Goal: Transaction & Acquisition: Purchase product/service

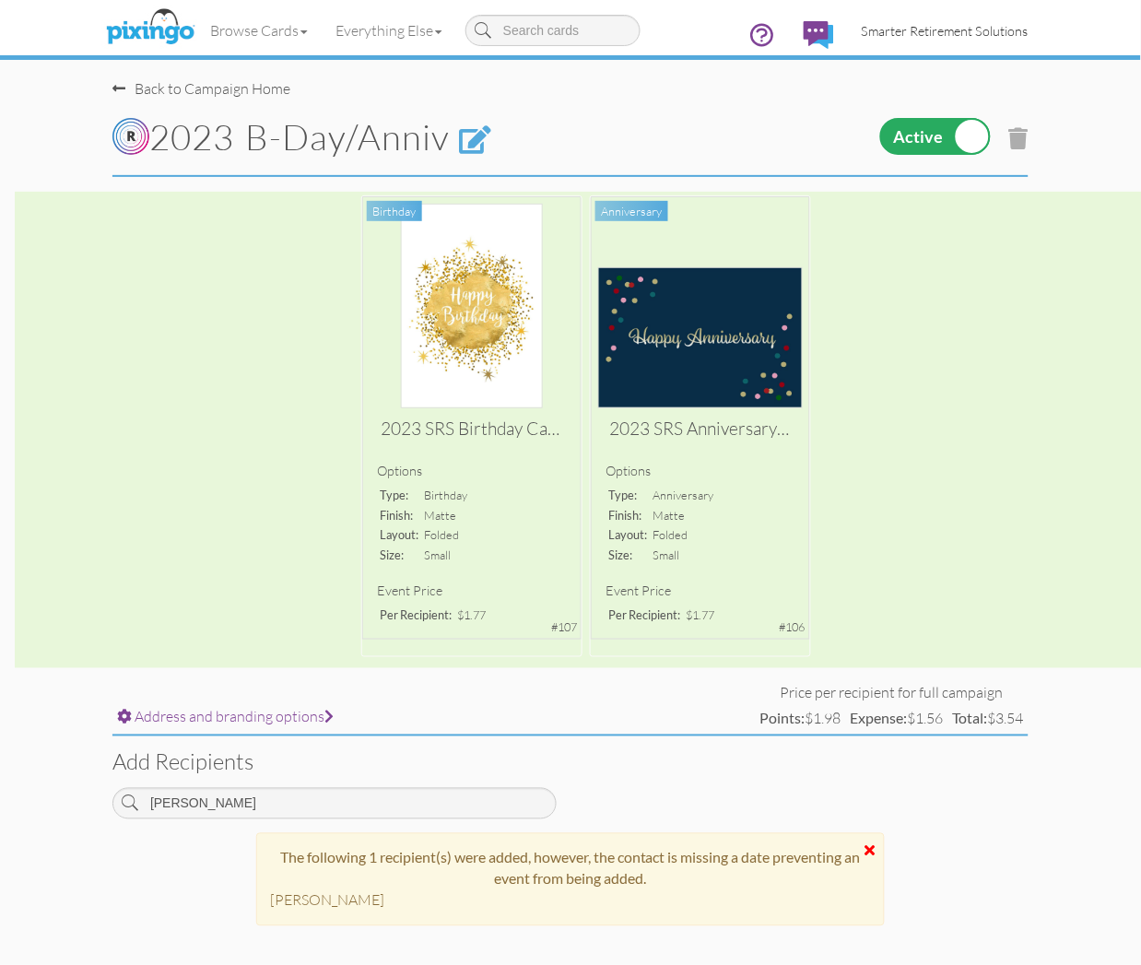
click at [915, 38] on span "Smarter Retirement Solutions" at bounding box center [944, 31] width 167 height 16
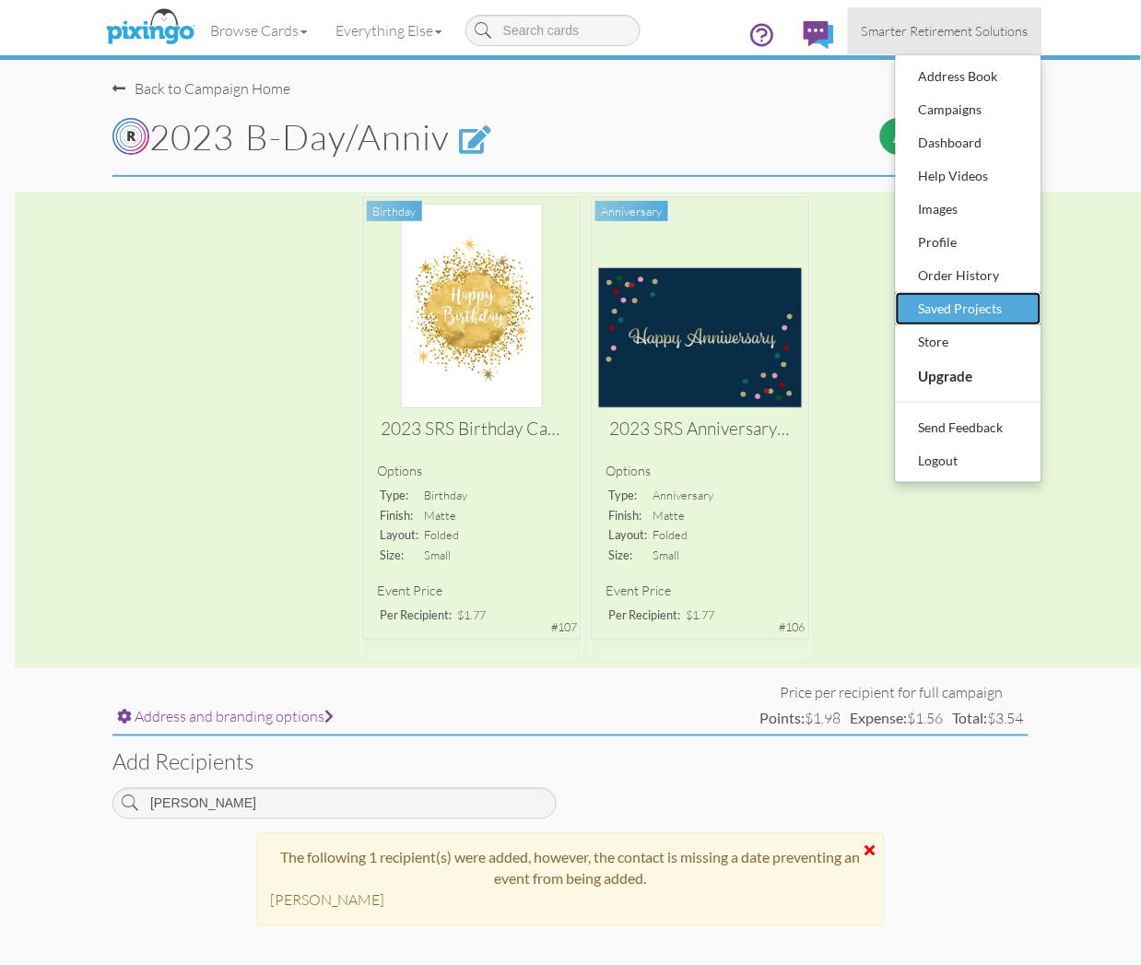
click at [953, 308] on div "Saved Projects" at bounding box center [968, 309] width 109 height 28
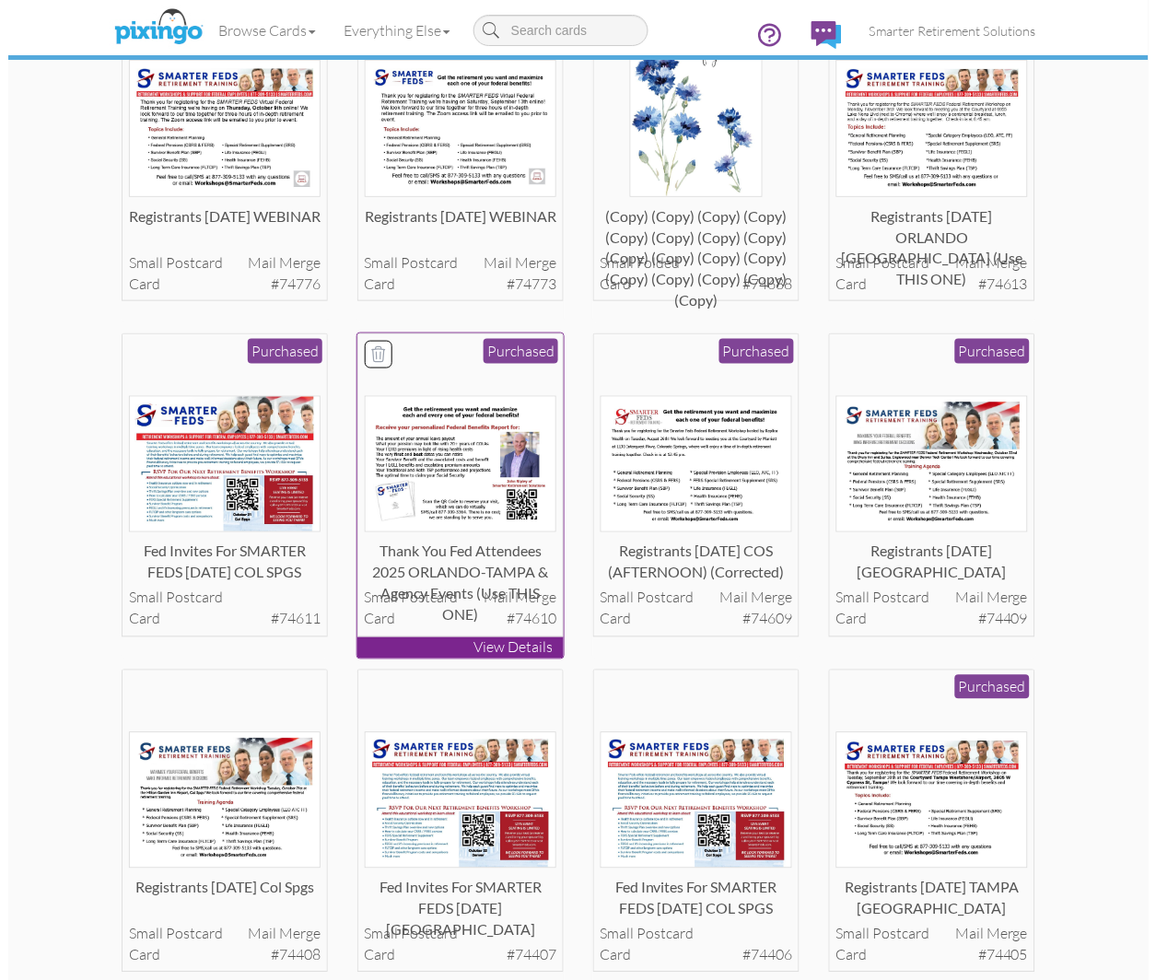
scroll to position [205, 0]
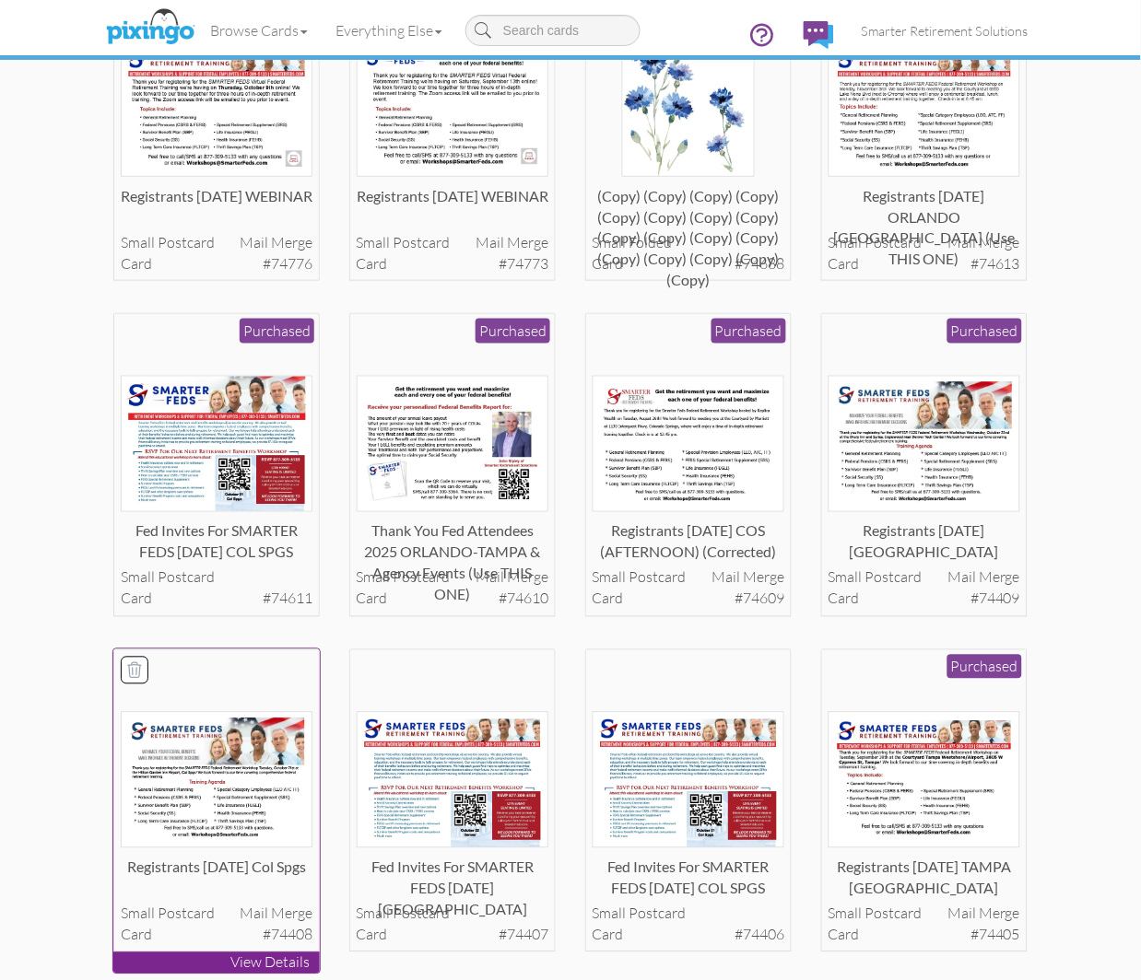
click at [243, 721] on img at bounding box center [217, 780] width 193 height 136
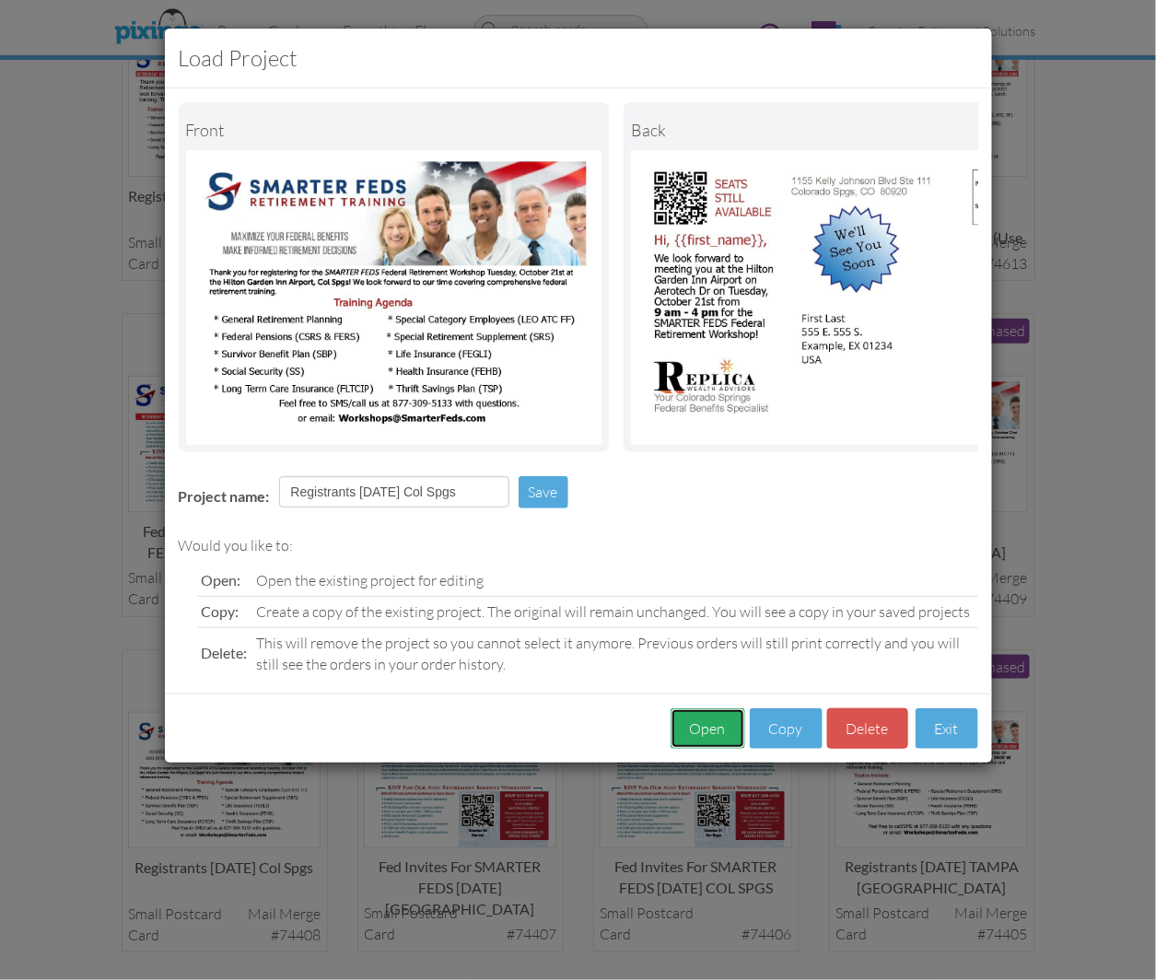
click at [710, 735] on button "Open" at bounding box center [708, 729] width 75 height 41
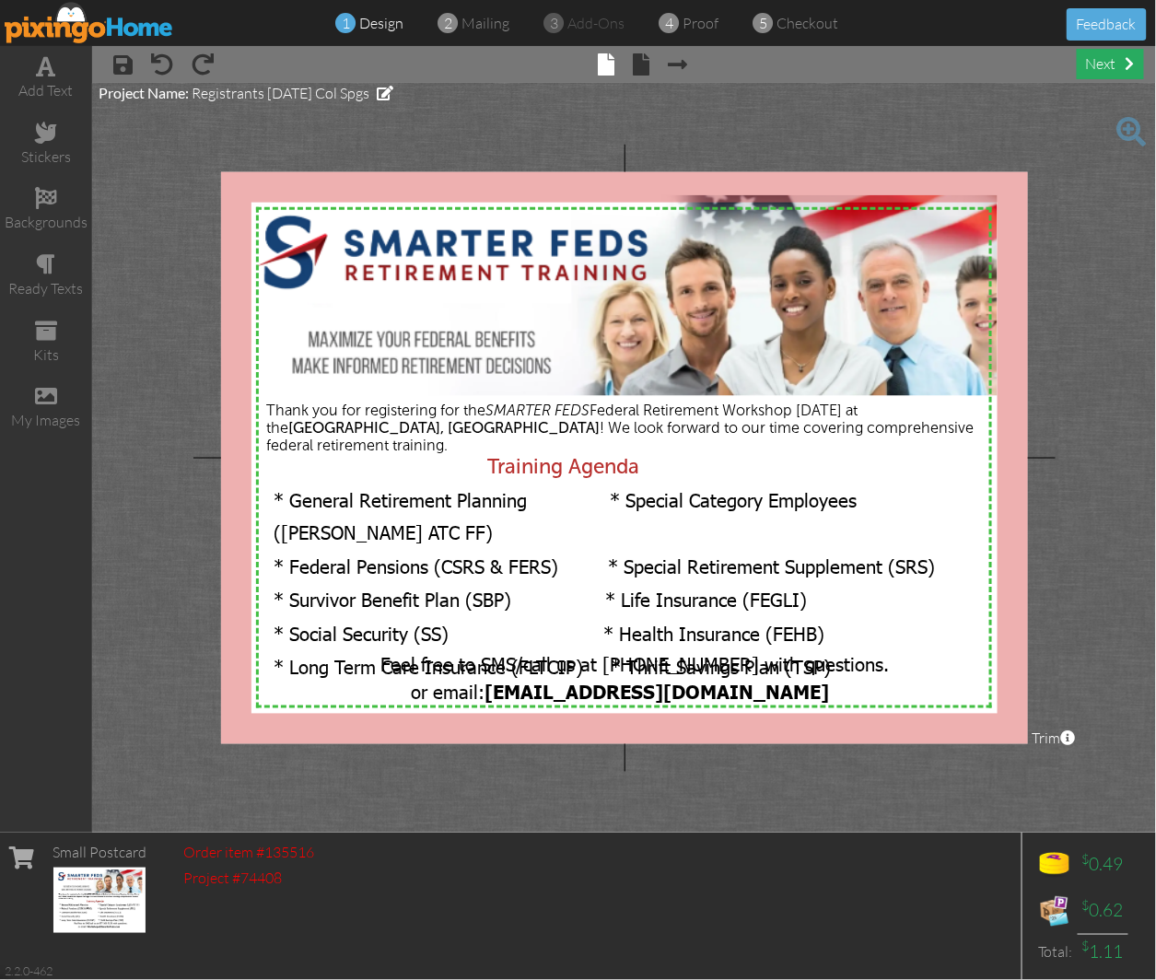
click at [1119, 69] on div "next" at bounding box center [1110, 64] width 67 height 30
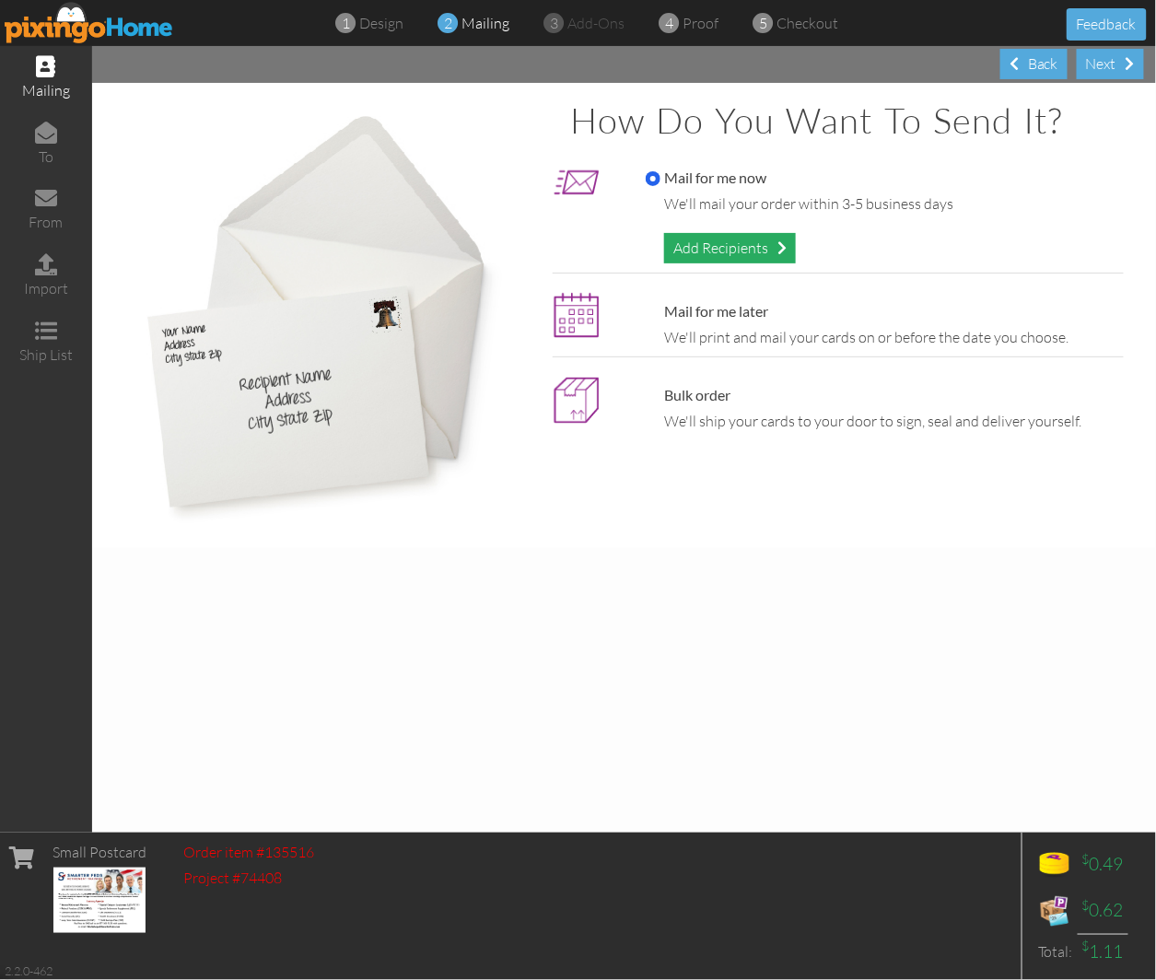
click at [700, 242] on div "Add Recipients" at bounding box center [730, 248] width 132 height 30
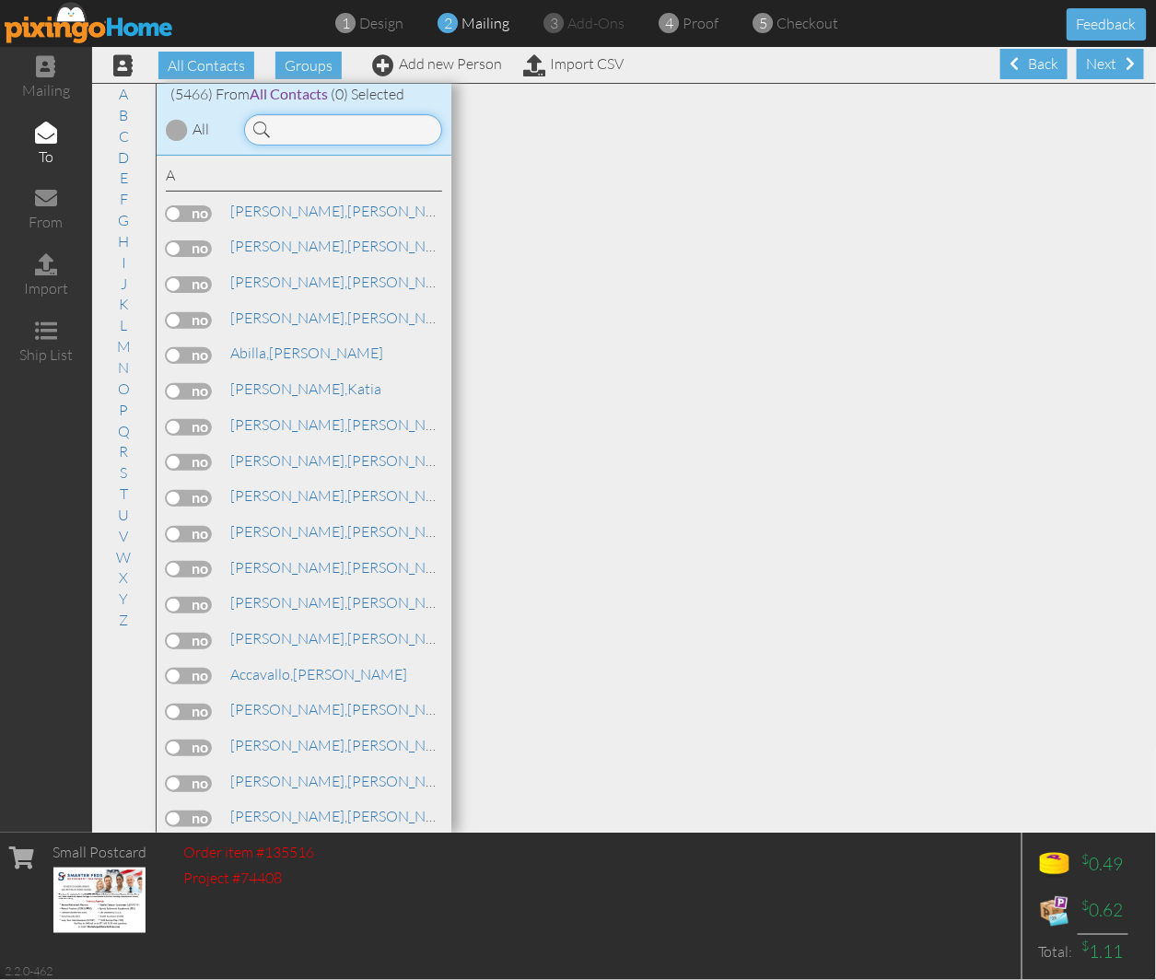
click at [353, 131] on input at bounding box center [343, 129] width 198 height 31
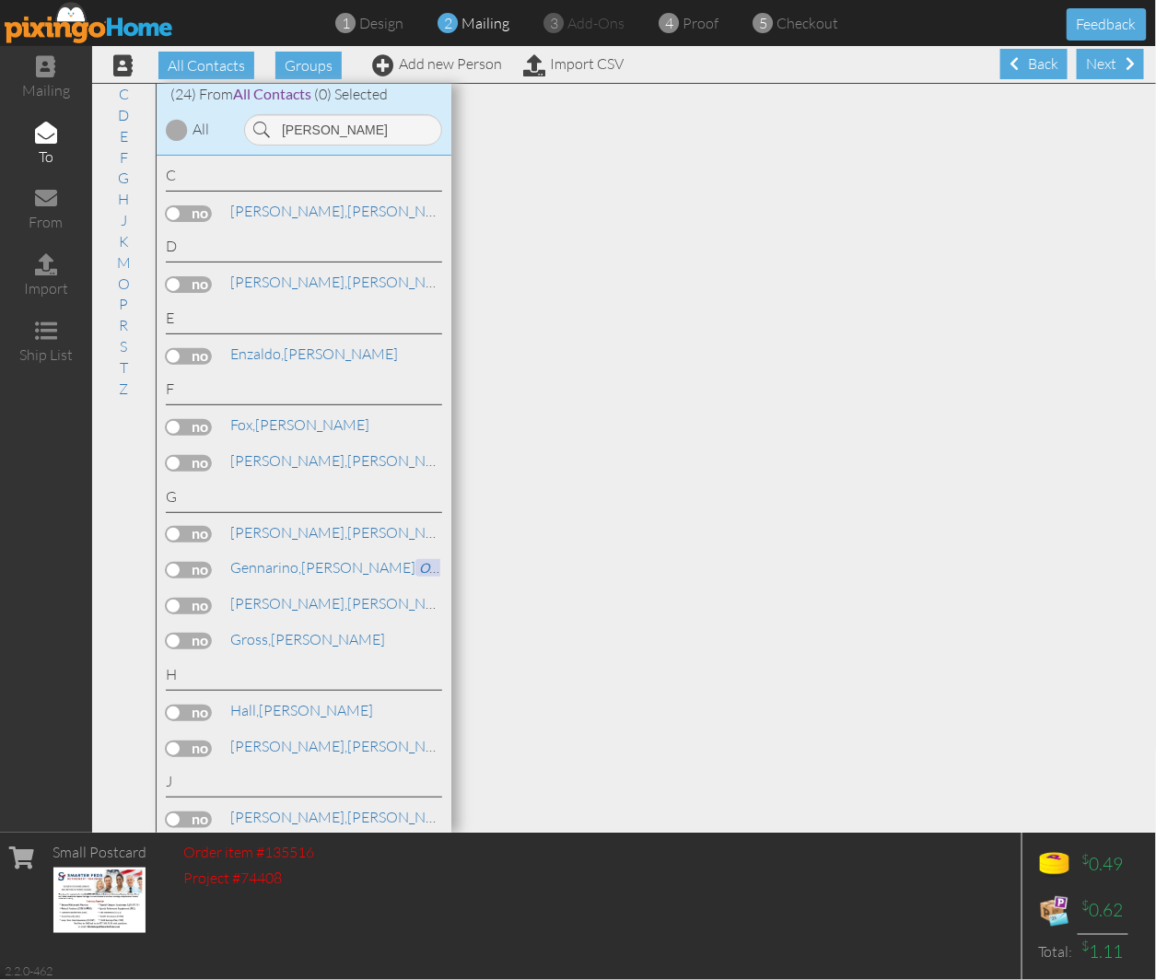
click at [171, 538] on label at bounding box center [189, 534] width 46 height 17
click at [0, 0] on input "checkbox" at bounding box center [0, 0] width 0 height 0
click at [367, 122] on input "[PERSON_NAME]" at bounding box center [343, 129] width 198 height 31
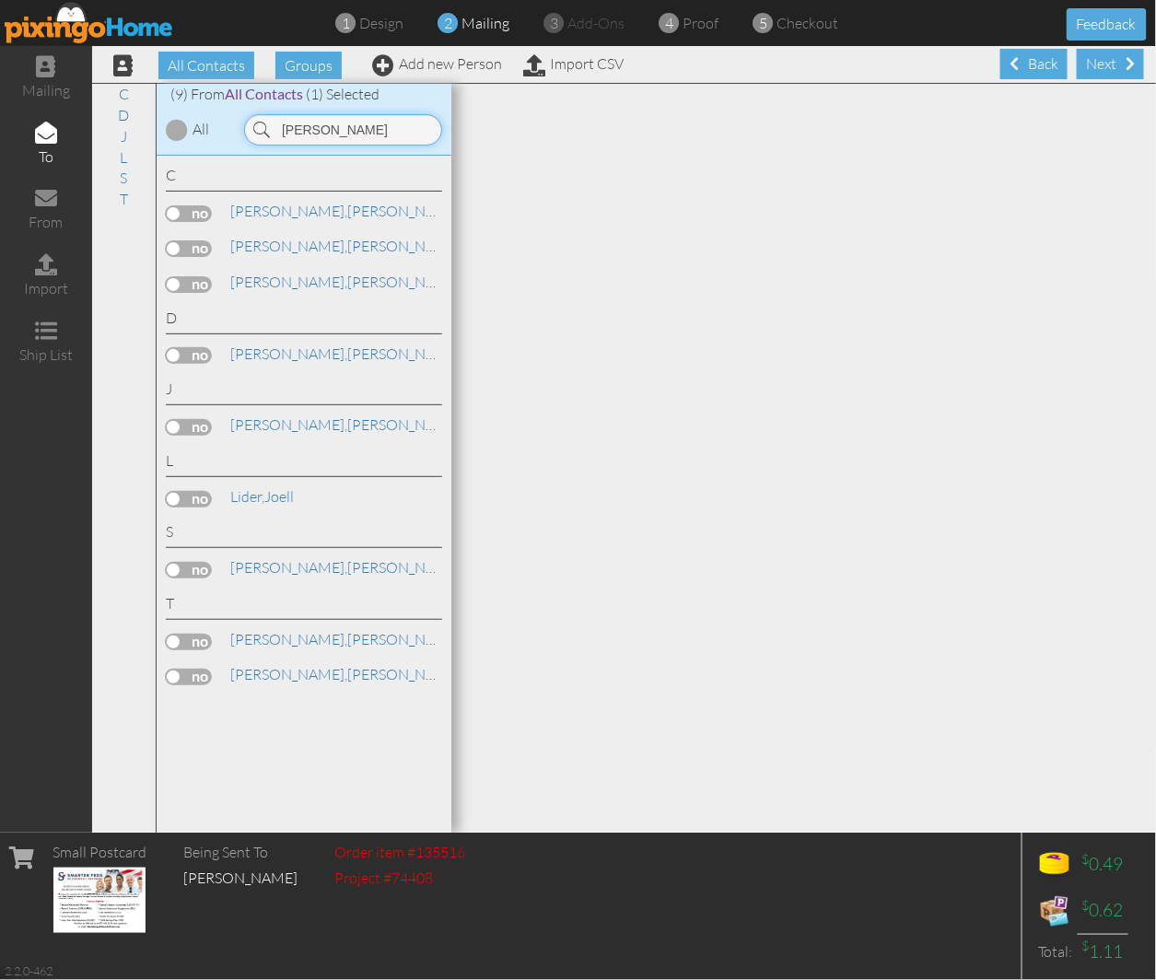
type input "[PERSON_NAME]"
click at [405, 58] on link "Add new Person" at bounding box center [437, 63] width 130 height 18
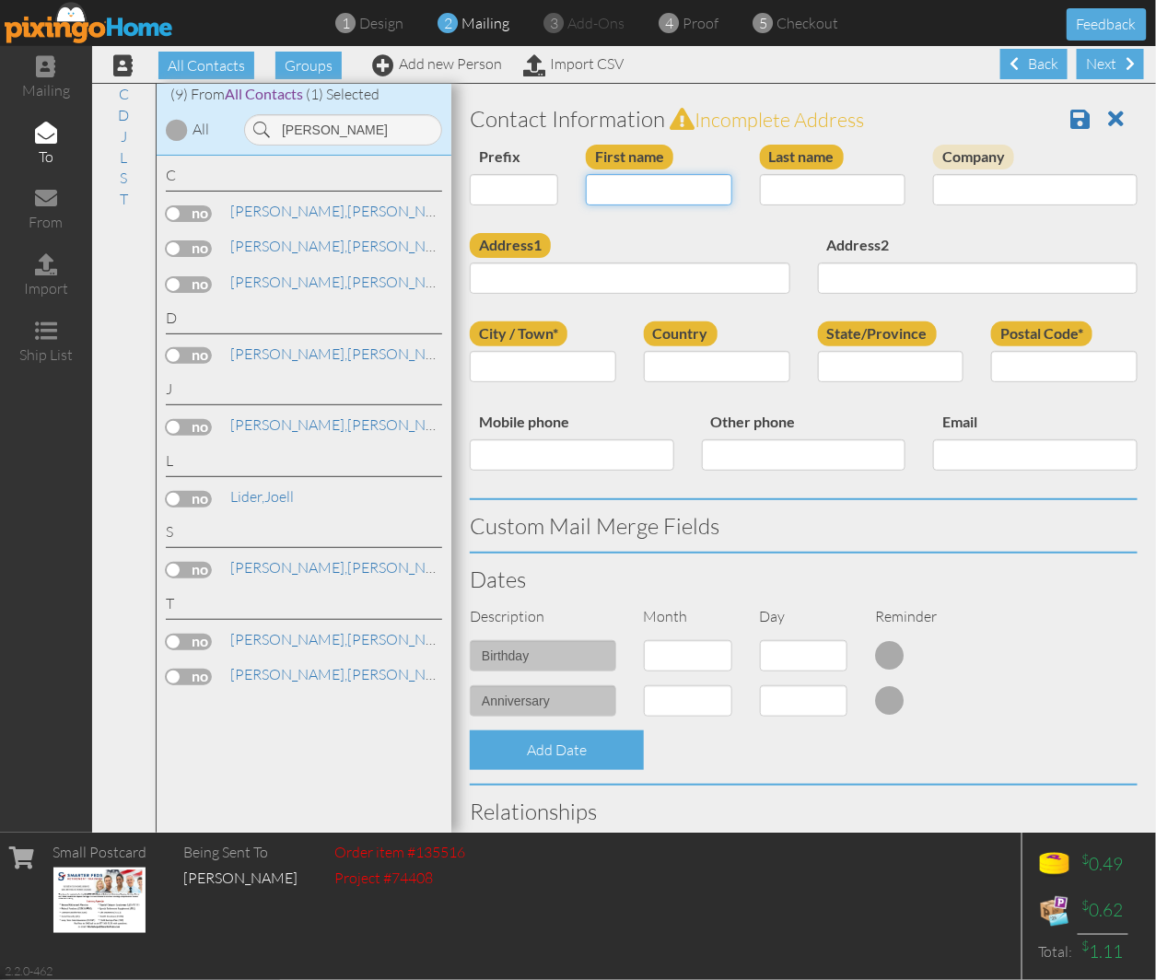
click at [640, 195] on input "First name" at bounding box center [659, 189] width 147 height 31
type input "[PERSON_NAME]"
click at [784, 184] on input "Last name" at bounding box center [833, 189] width 147 height 31
type input "[PERSON_NAME]"
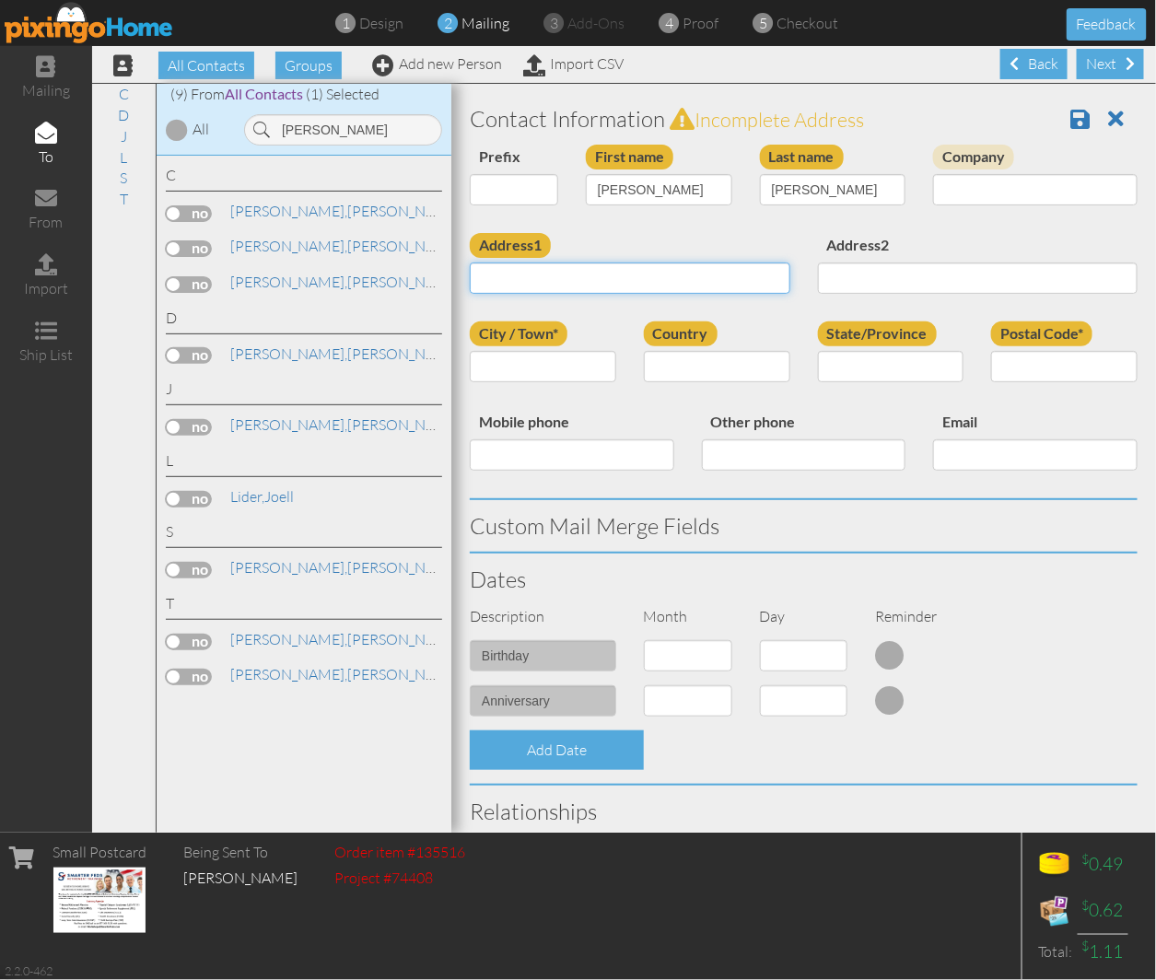
click at [551, 268] on input "Address1" at bounding box center [630, 278] width 321 height 31
paste input "[STREET_ADDRESS][US_STATE][US_STATE]"
click at [674, 275] on input "[STREET_ADDRESS][US_STATE][US_STATE]" at bounding box center [630, 278] width 321 height 31
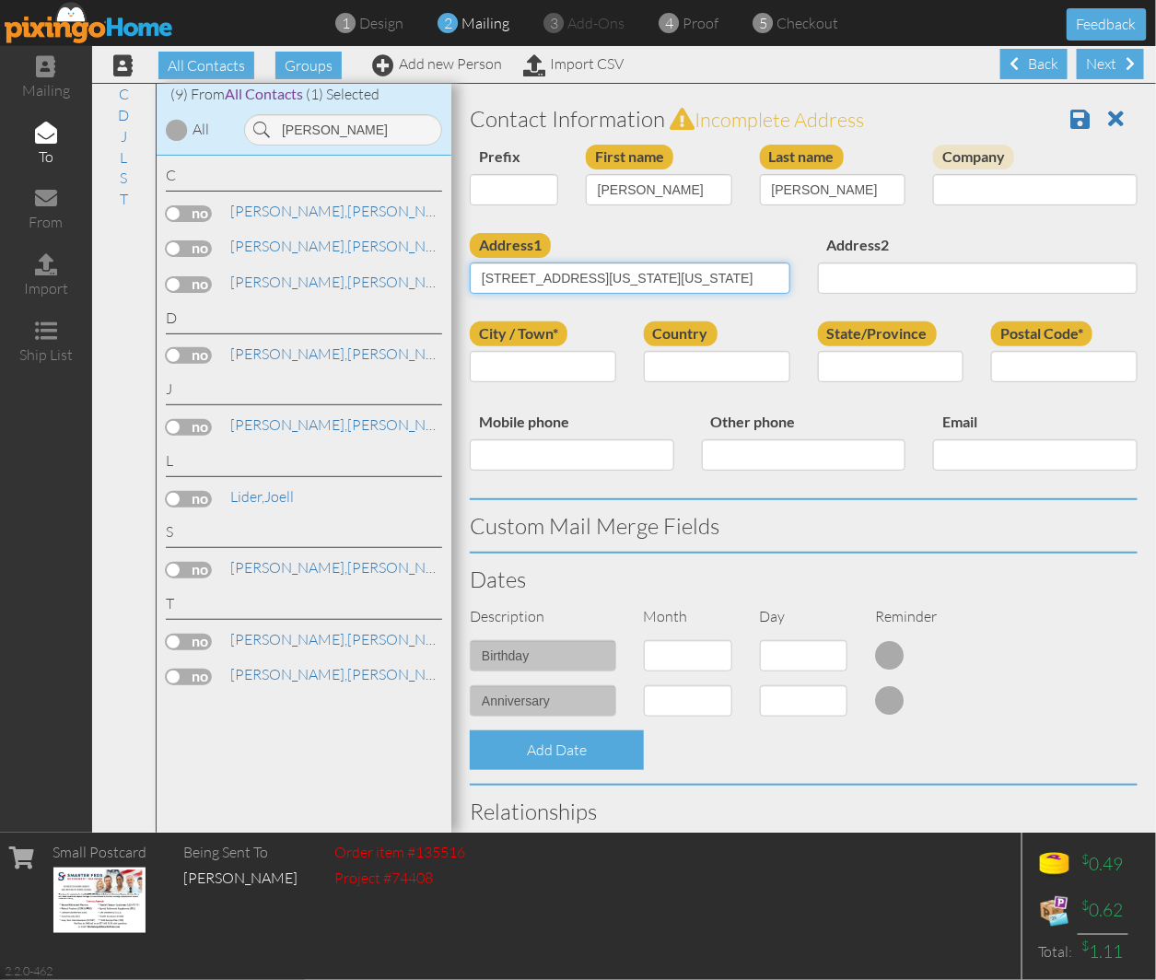
type input "[STREET_ADDRESS][US_STATE][US_STATE]"
click at [1028, 372] on input "Postal Code*" at bounding box center [1064, 366] width 147 height 31
paste input "80920"
type input "80920"
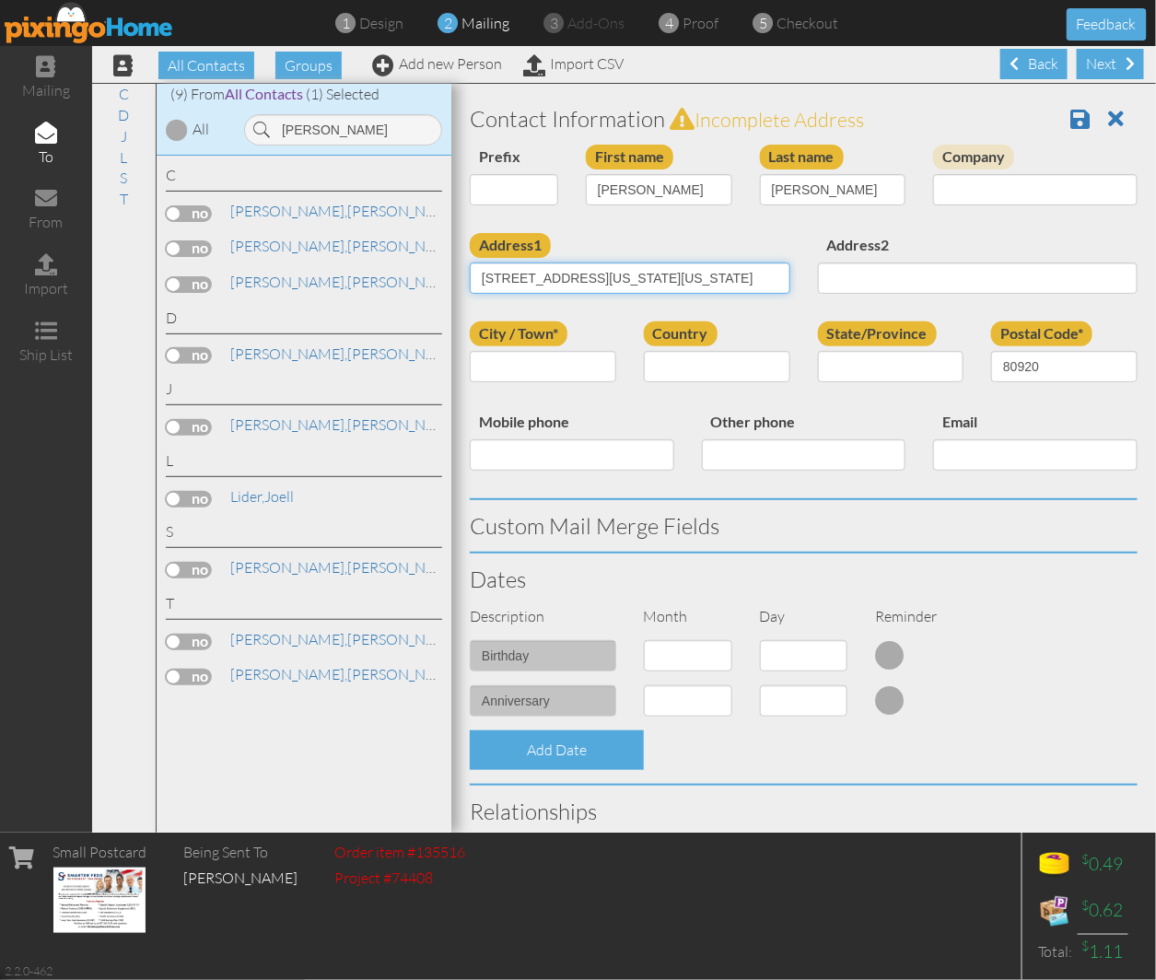
drag, startPoint x: 639, startPoint y: 279, endPoint x: 738, endPoint y: 284, distance: 98.7
click at [738, 284] on input "[STREET_ADDRESS][US_STATE][US_STATE]" at bounding box center [630, 278] width 321 height 31
click at [804, 302] on div "Address2" at bounding box center [978, 270] width 348 height 75
click at [534, 370] on input "City / Town*" at bounding box center [543, 366] width 147 height 31
paste input "[US_STATE][GEOGRAPHIC_DATA]"
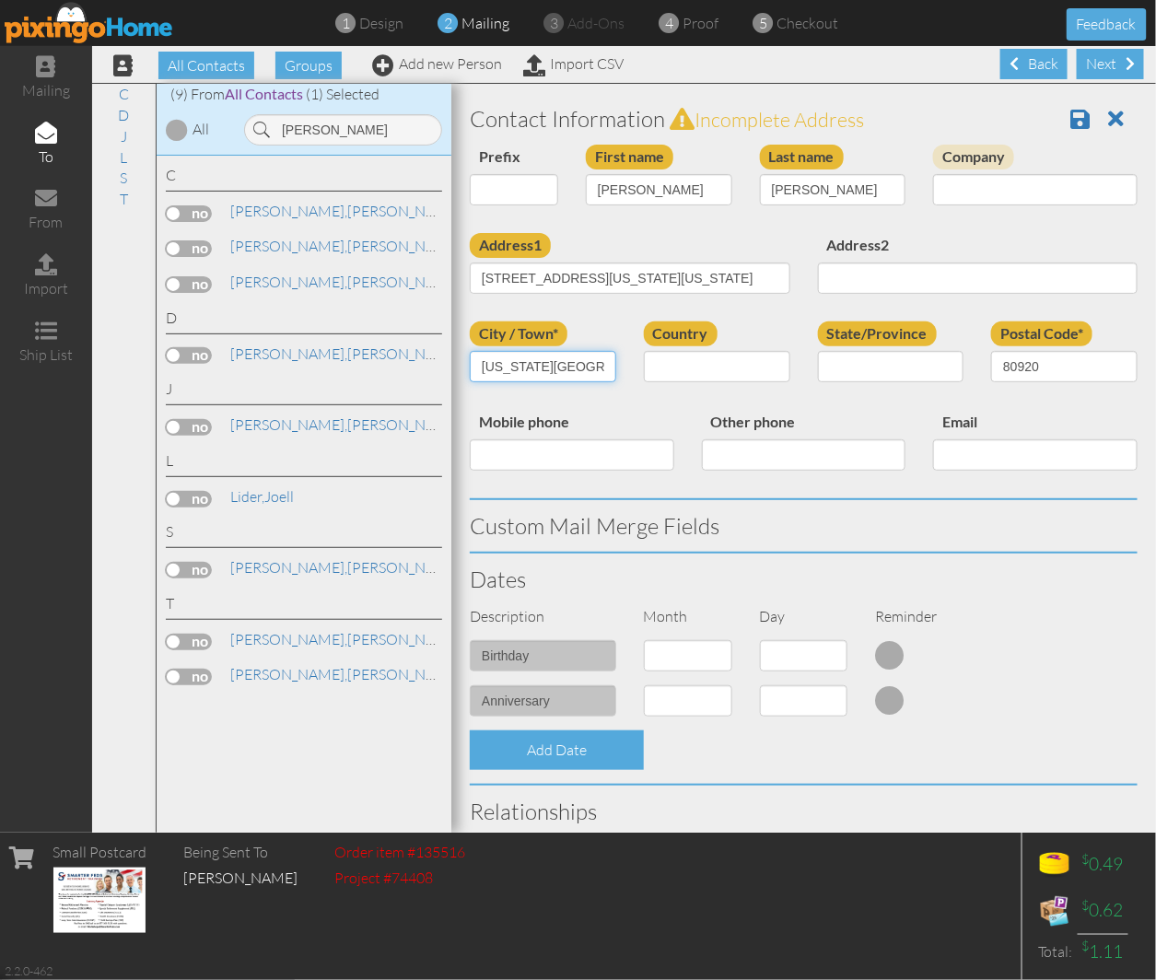
type input "[US_STATE][GEOGRAPHIC_DATA]"
click at [680, 371] on select "[GEOGRAPHIC_DATA] -------------- [GEOGRAPHIC_DATA] [GEOGRAPHIC_DATA] [GEOGRAPHI…" at bounding box center [717, 366] width 147 height 31
select select "object:35013"
click at [644, 351] on select "[GEOGRAPHIC_DATA] -------------- [GEOGRAPHIC_DATA] [GEOGRAPHIC_DATA] [GEOGRAPHI…" at bounding box center [717, 366] width 147 height 31
click at [820, 374] on select "AA (Military) AE (Military) [US_STATE] [US_STATE] [US_STATE] AP (Military) [US_…" at bounding box center [891, 366] width 147 height 31
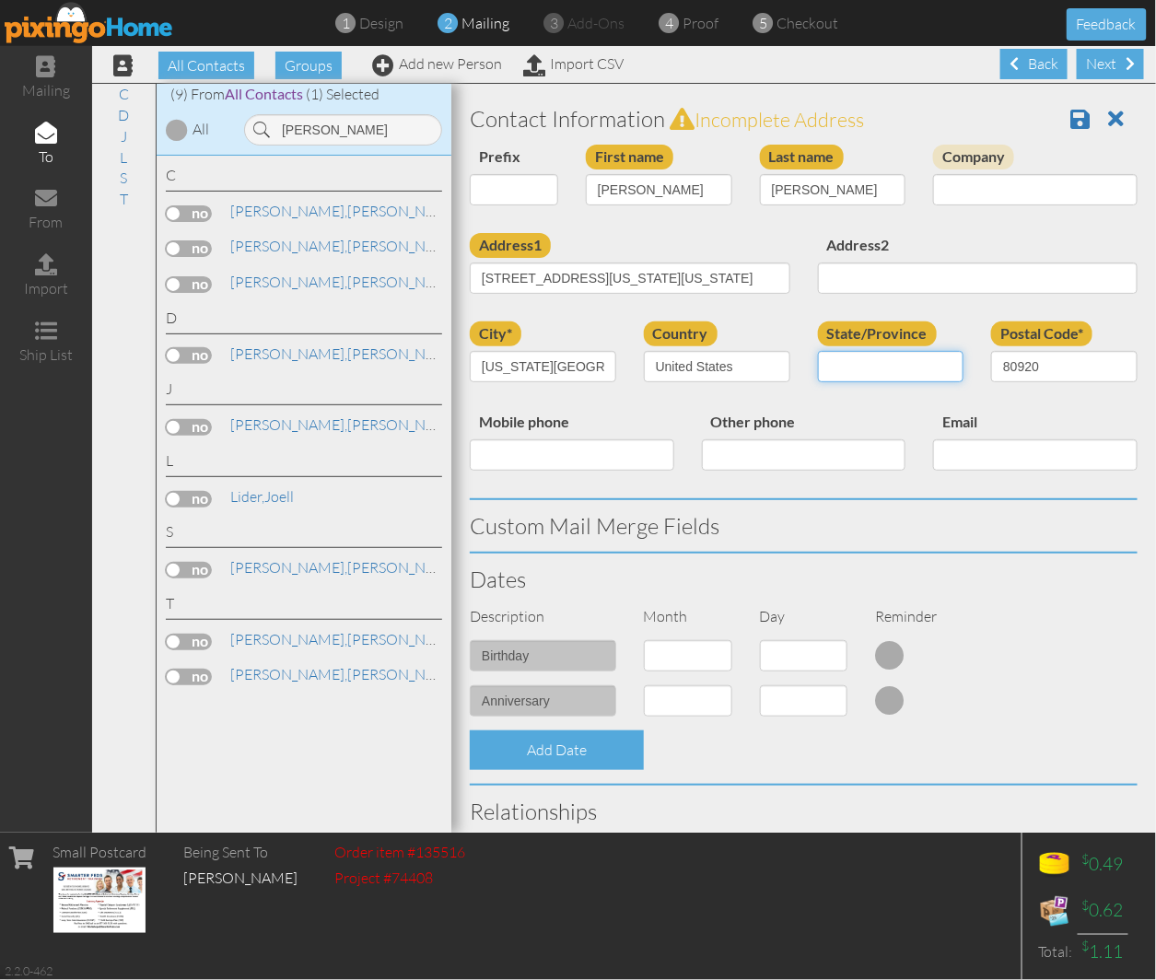
select select "object:35267"
click at [818, 351] on select "AA (Military) AE (Military) [US_STATE] [US_STATE] [US_STATE] AP (Military) [US_…" at bounding box center [891, 366] width 147 height 31
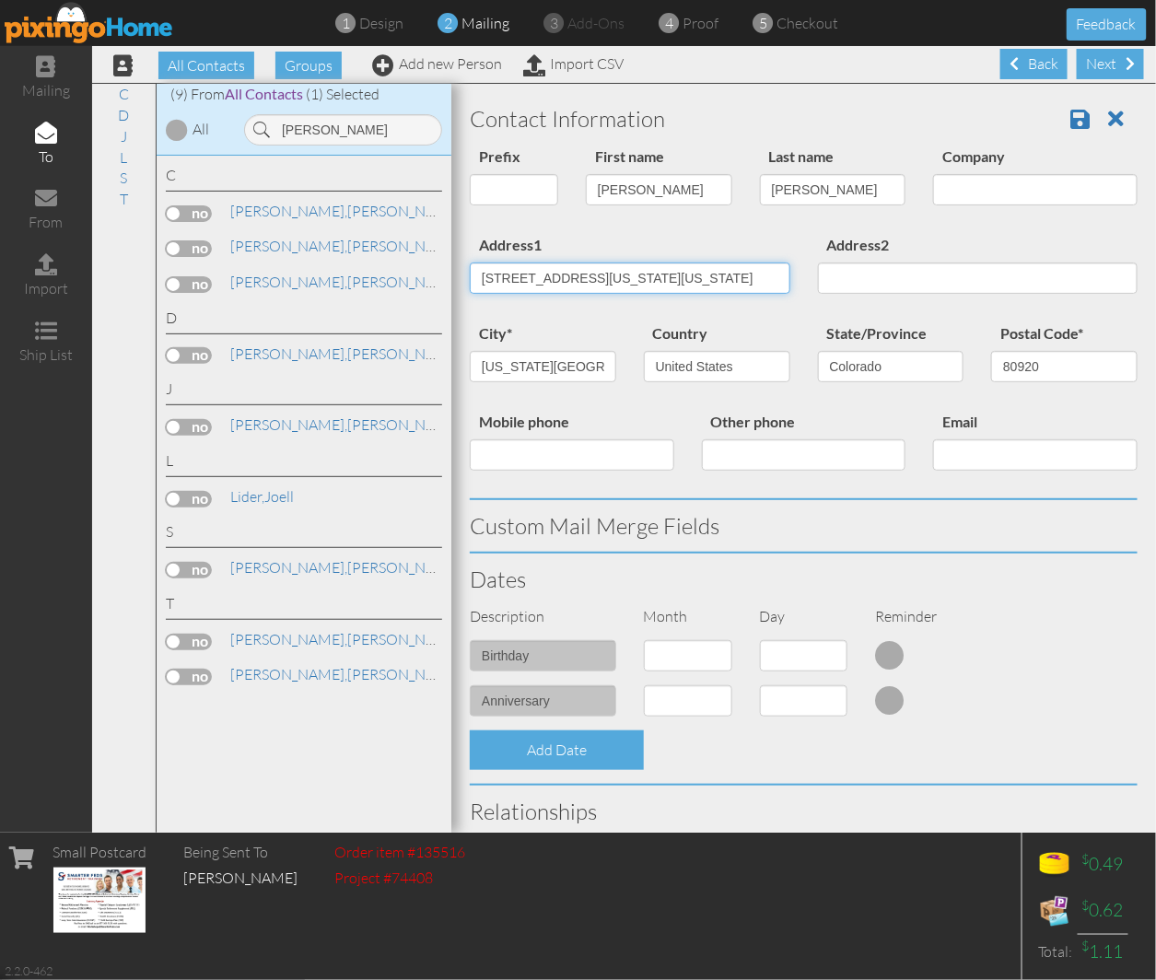
scroll to position [0, 155]
drag, startPoint x: 641, startPoint y: 281, endPoint x: 995, endPoint y: 292, distance: 354.0
click at [995, 292] on div "Address1 [STREET_ADDRESS][US_STATE][US_STATE] Address2" at bounding box center [804, 277] width 696 height 88
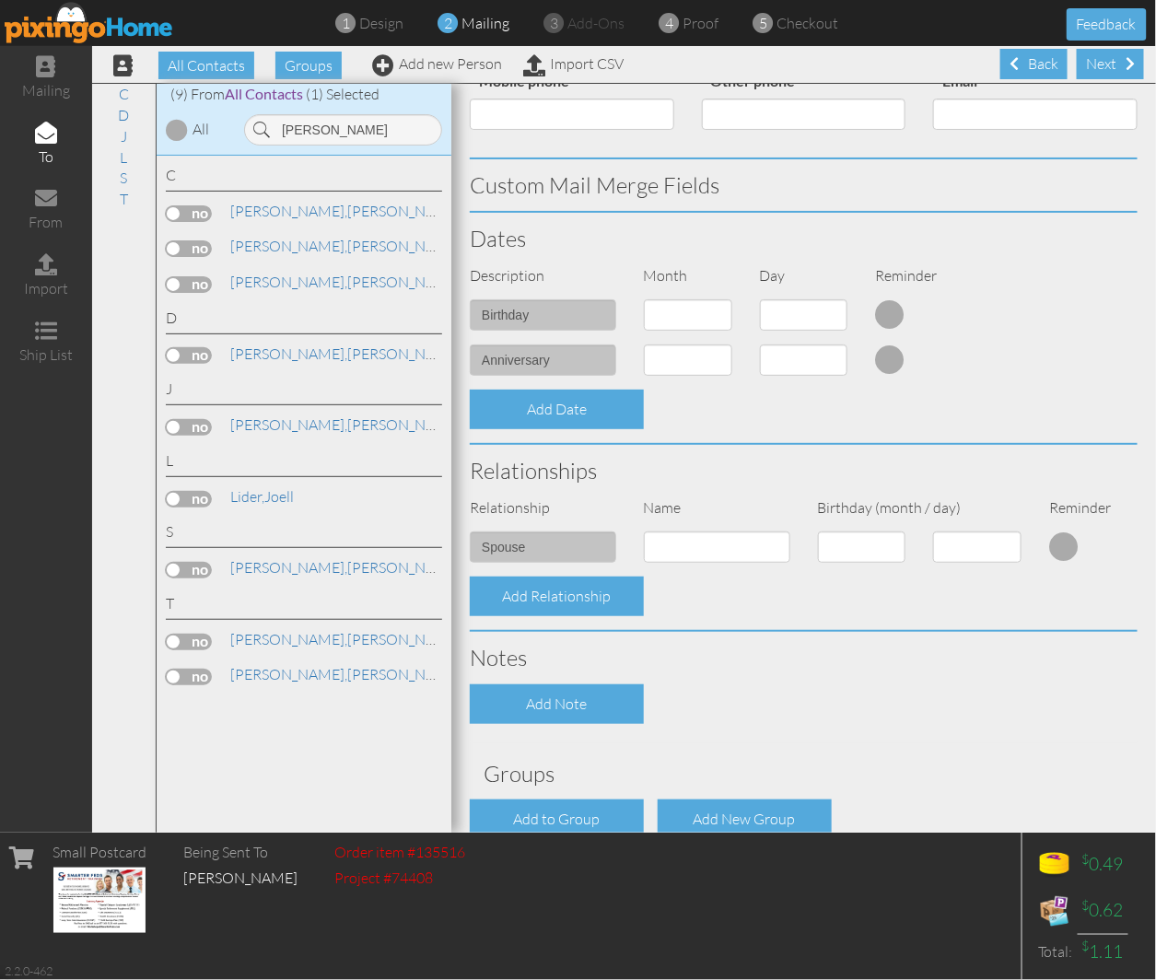
scroll to position [438, 0]
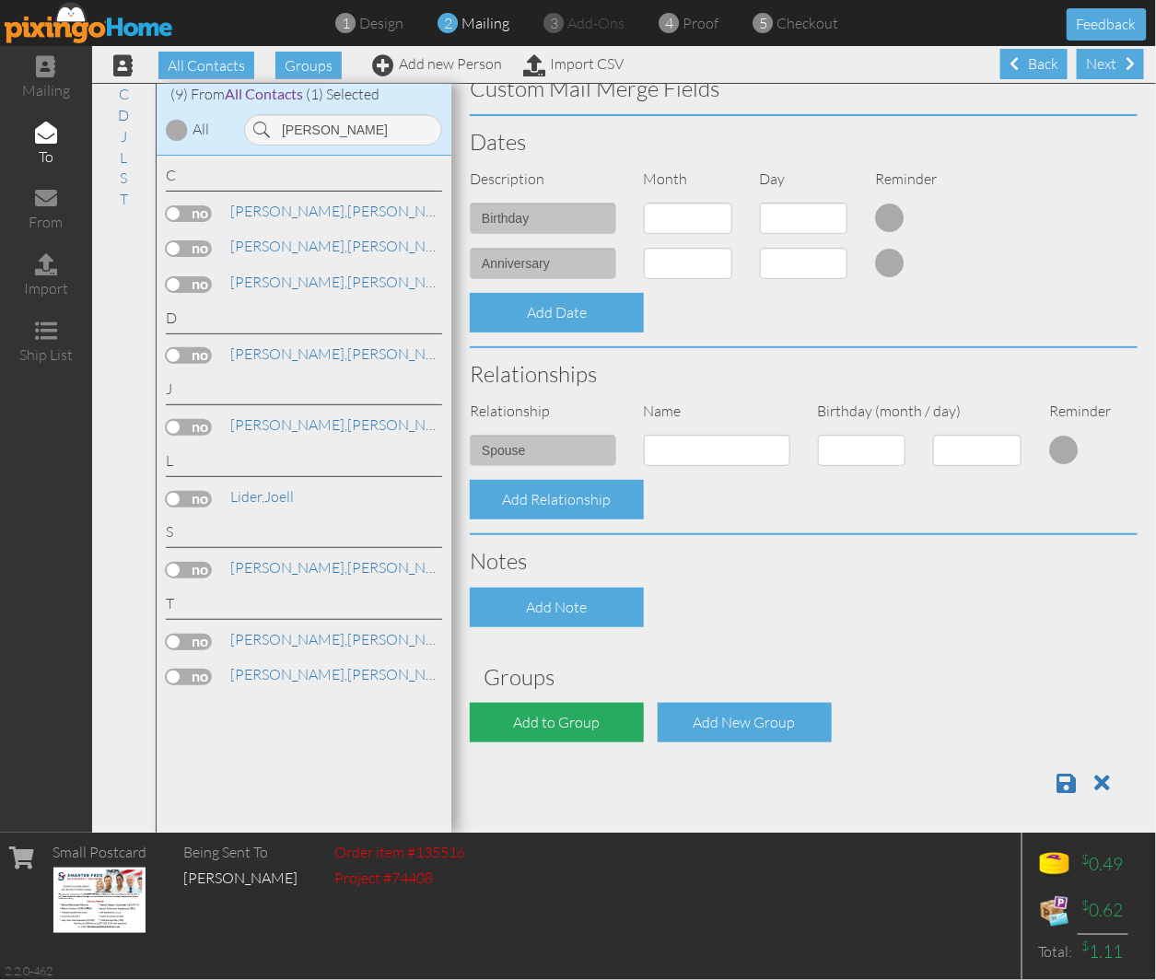
type input "[STREET_ADDRESS]"
click at [556, 714] on div "Add to Group" at bounding box center [557, 723] width 174 height 40
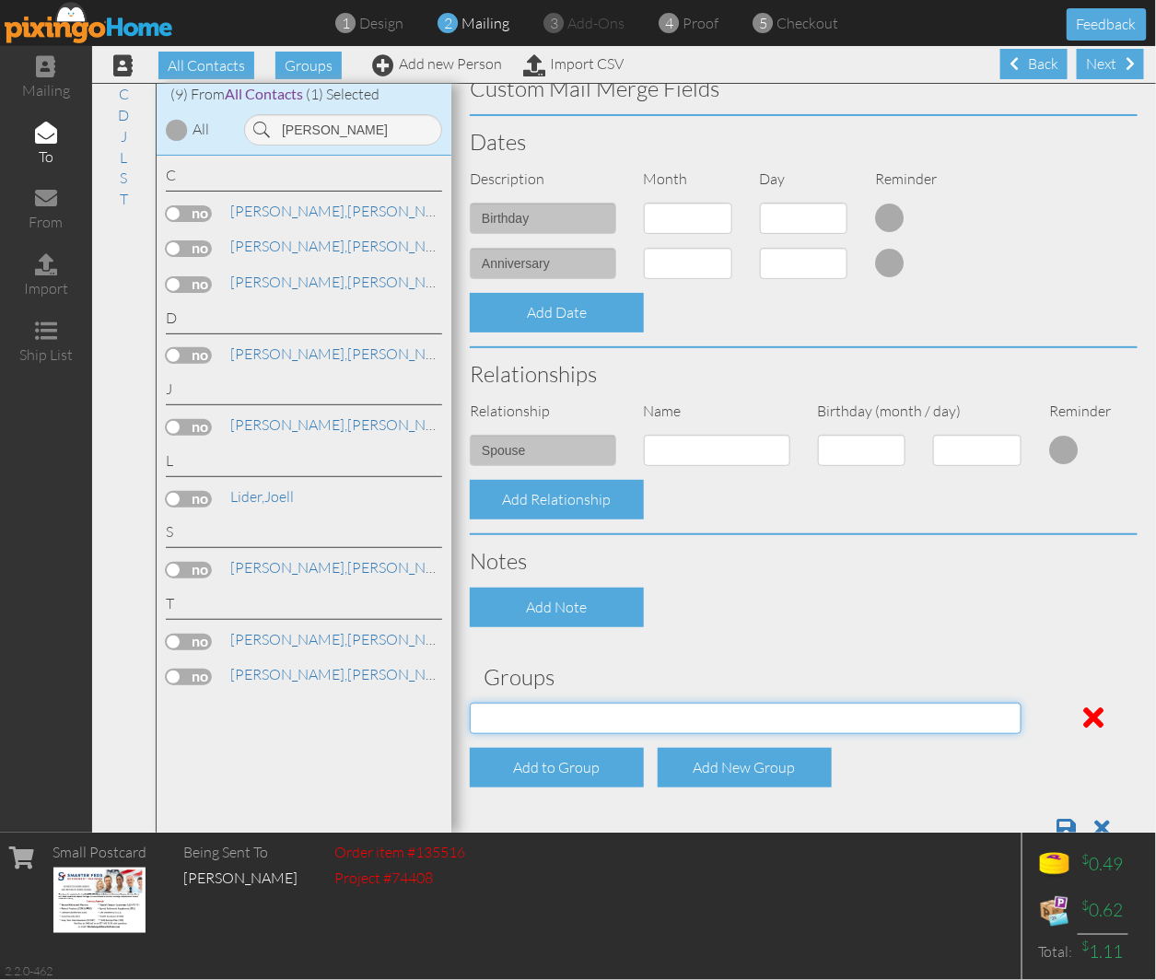
click at [556, 714] on select "[DATE] SMARTER FEDS OSD DMEA [US_STATE] [DATE] BOP Onsite 08/12 [US_STATE] Regi…" at bounding box center [746, 718] width 552 height 31
select select "object:35323"
click at [470, 703] on select "[DATE] SMARTER FEDS OSD DMEA [US_STATE] [DATE] BOP Onsite 08/12 [US_STATE] Regi…" at bounding box center [746, 718] width 552 height 31
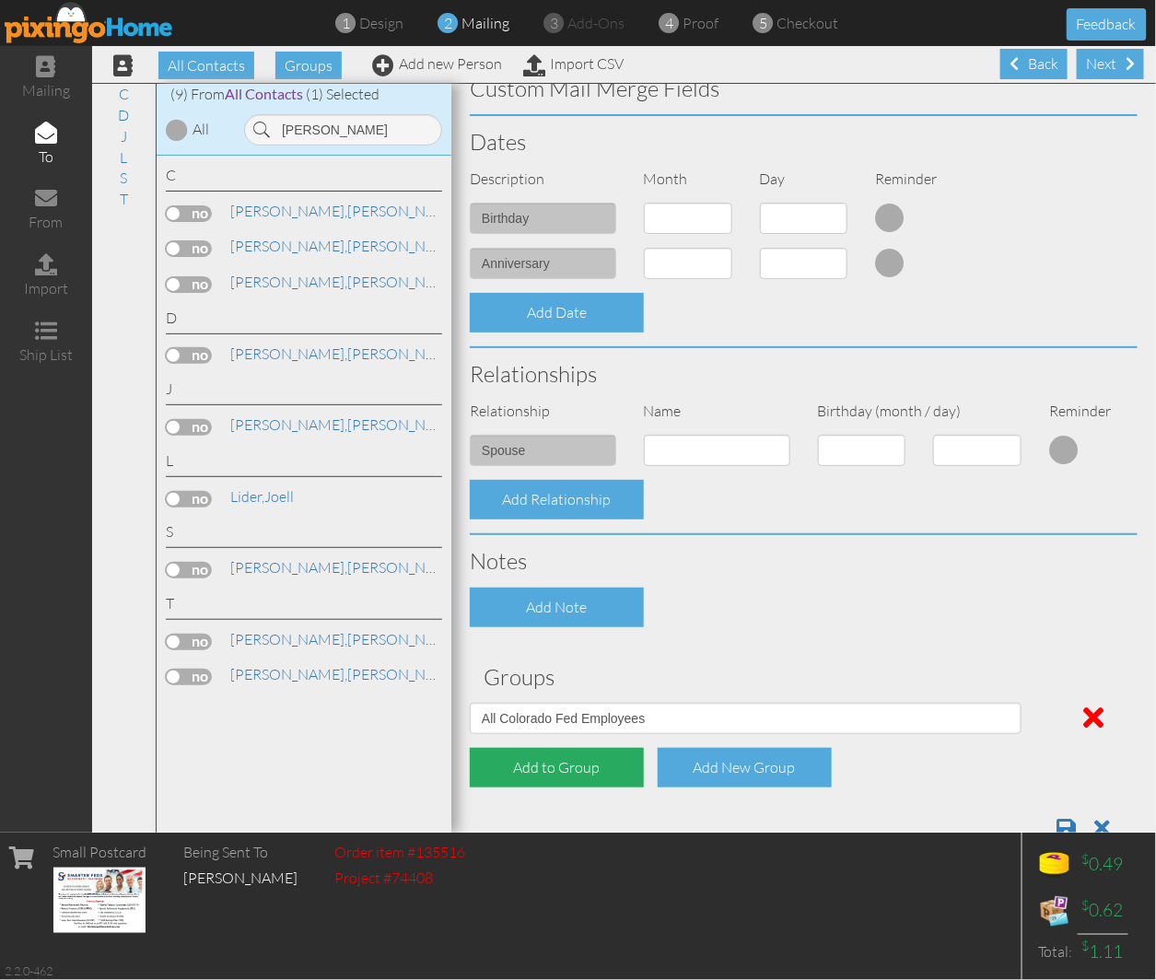
click at [554, 763] on div "Add to Group" at bounding box center [557, 768] width 174 height 40
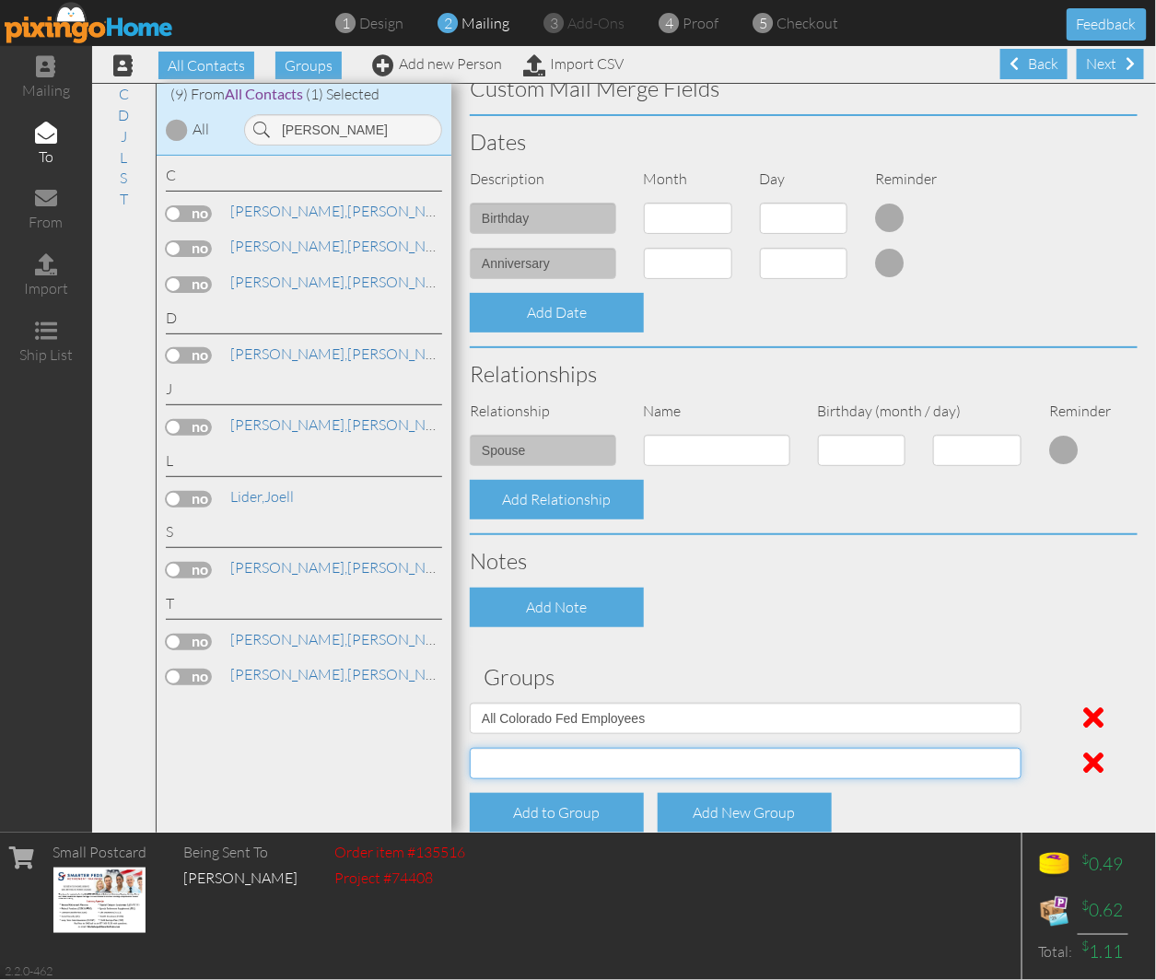
click at [557, 757] on select "[DATE] SMARTER FEDS OSD DMEA [US_STATE] [DATE] BOP Onsite 08/12 [US_STATE] Regi…" at bounding box center [746, 763] width 552 height 31
select select "object:35453"
click at [470, 748] on select "[DATE] SMARTER FEDS OSD DMEA [US_STATE] [DATE] BOP Onsite 08/12 [US_STATE] Regi…" at bounding box center [746, 763] width 552 height 31
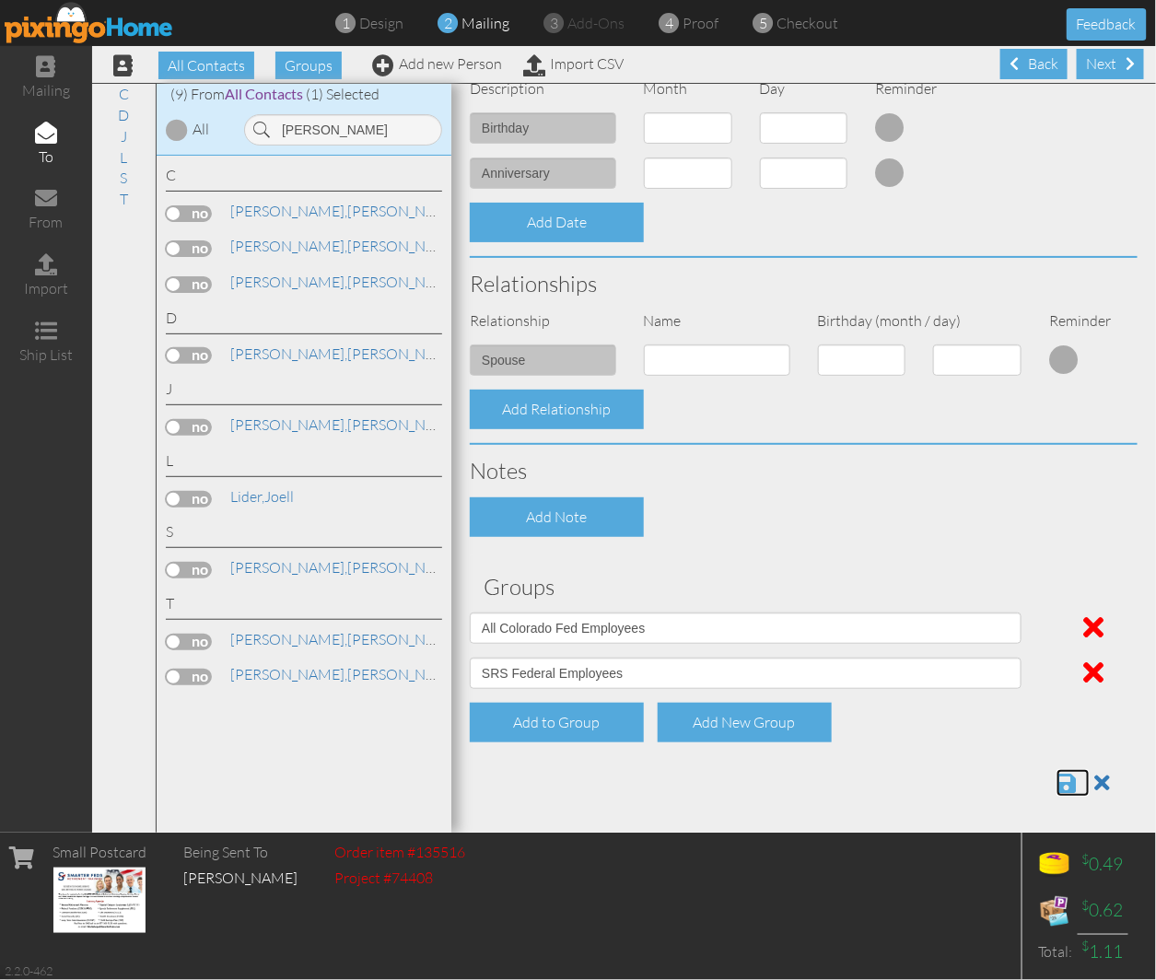
click at [1057, 772] on span at bounding box center [1066, 783] width 19 height 22
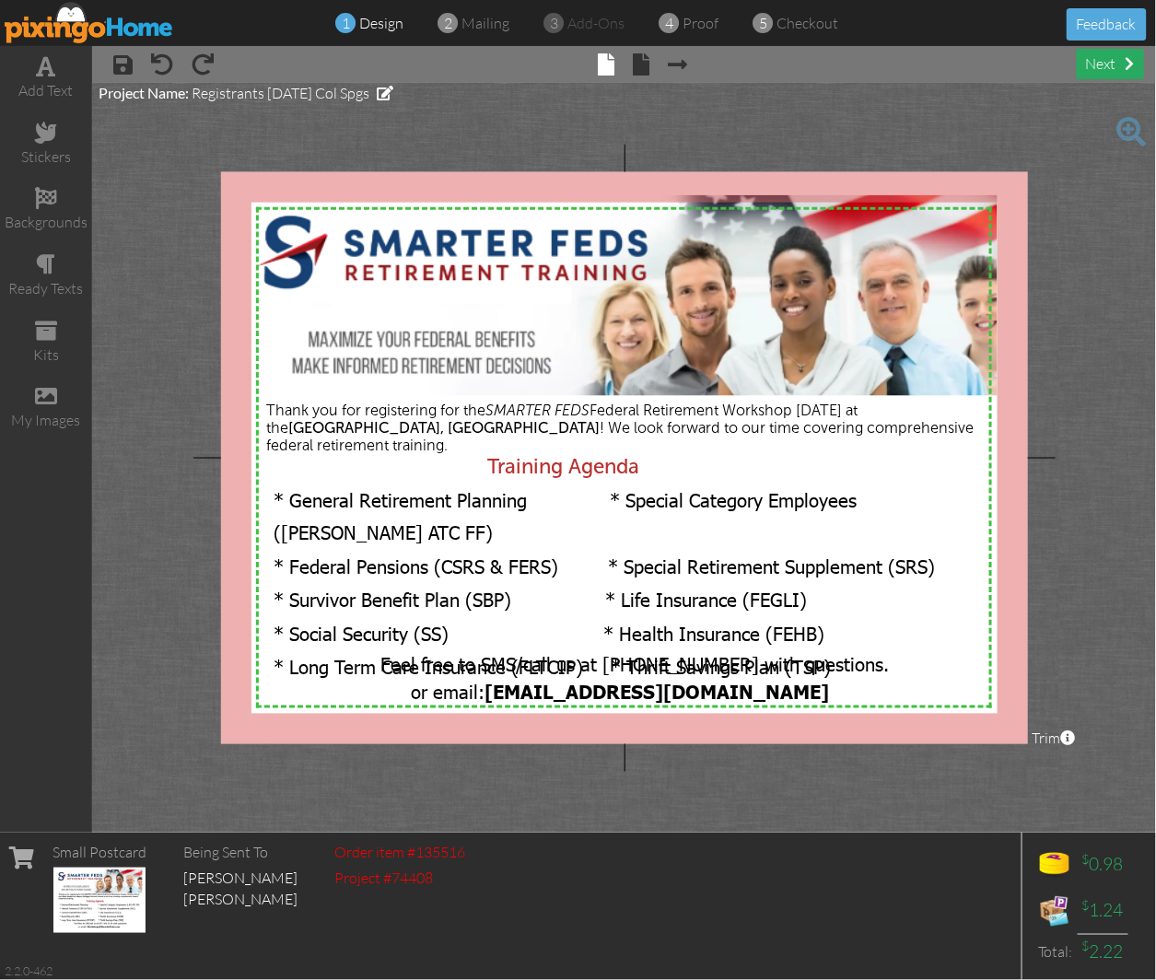
click at [1118, 57] on div "next" at bounding box center [1110, 64] width 67 height 30
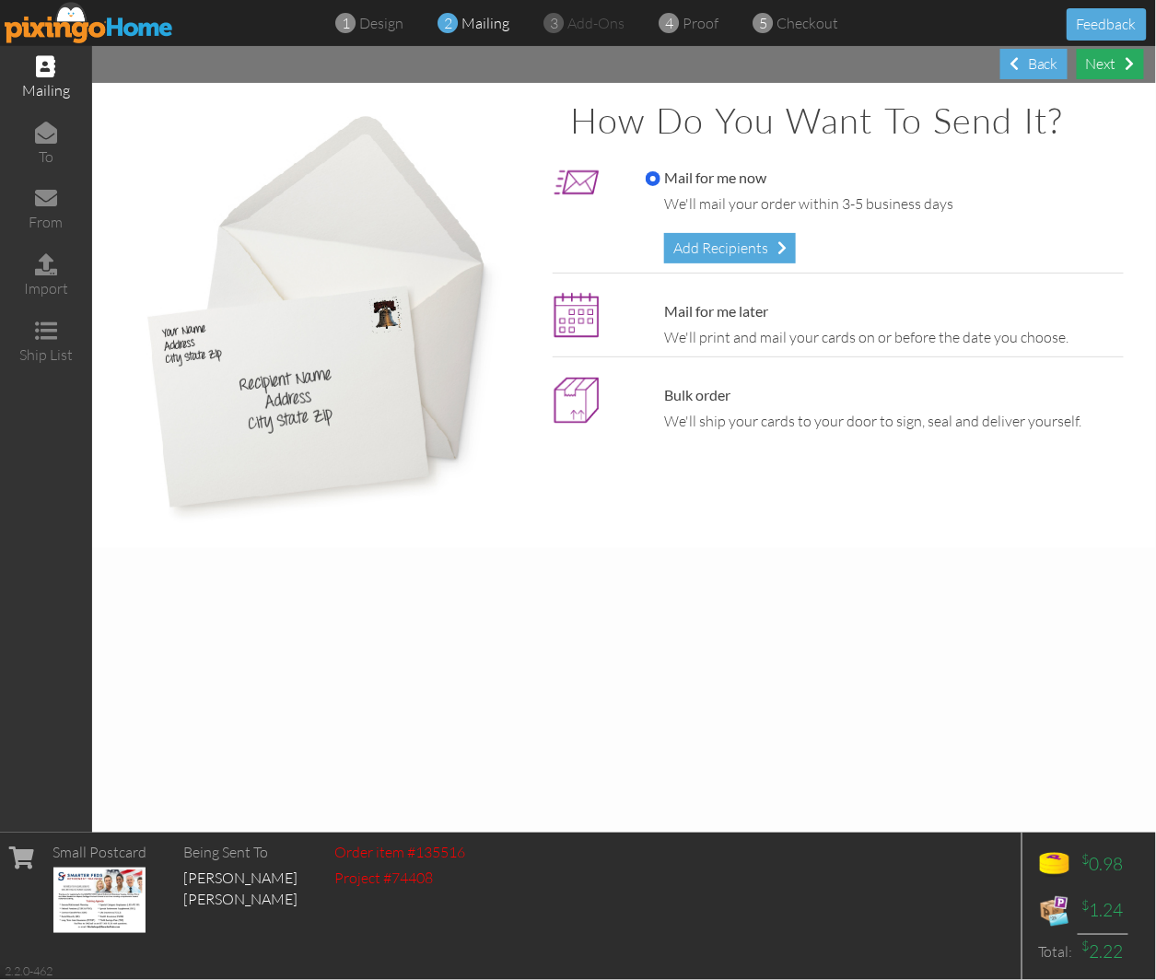
click at [1108, 66] on div "Next" at bounding box center [1110, 64] width 67 height 30
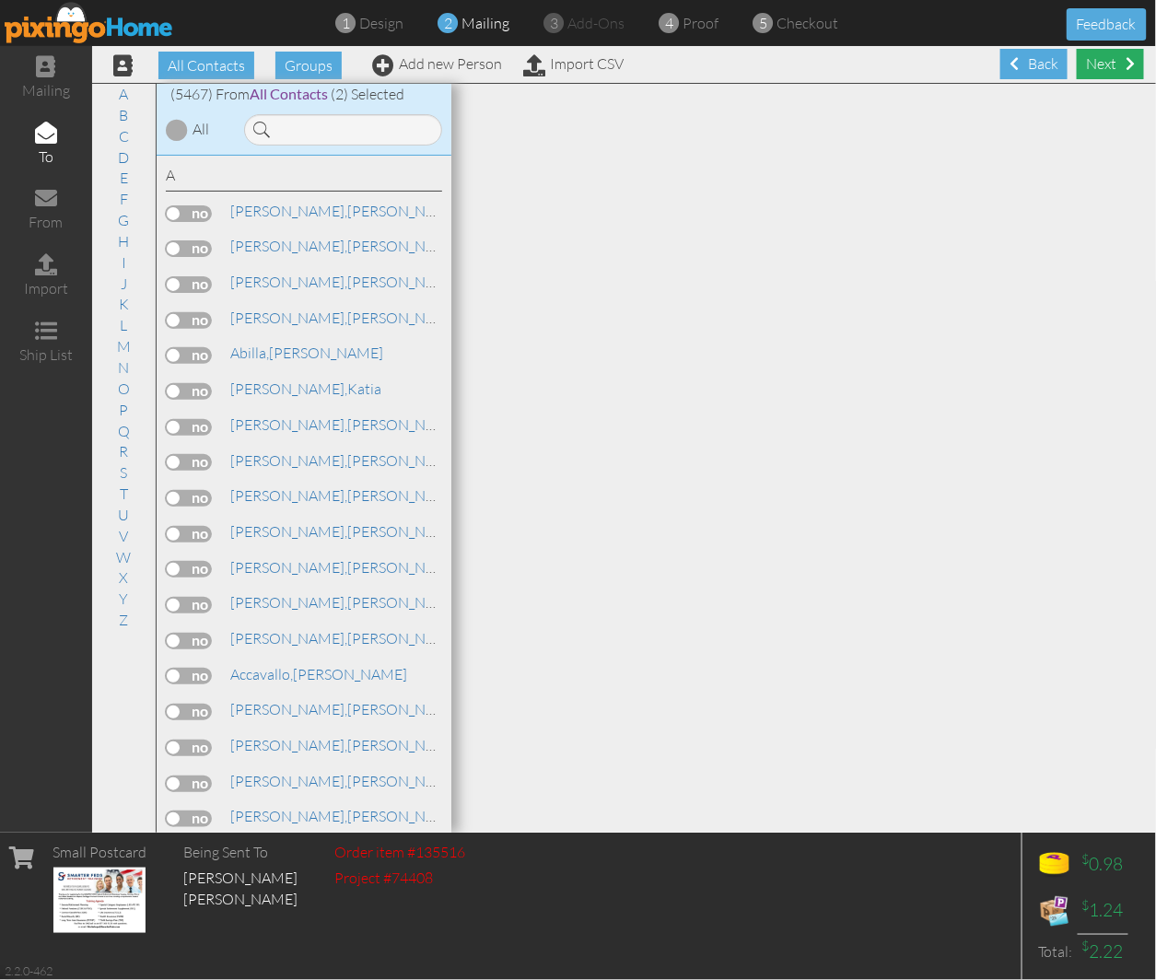
click at [1104, 64] on div "Next" at bounding box center [1110, 64] width 67 height 30
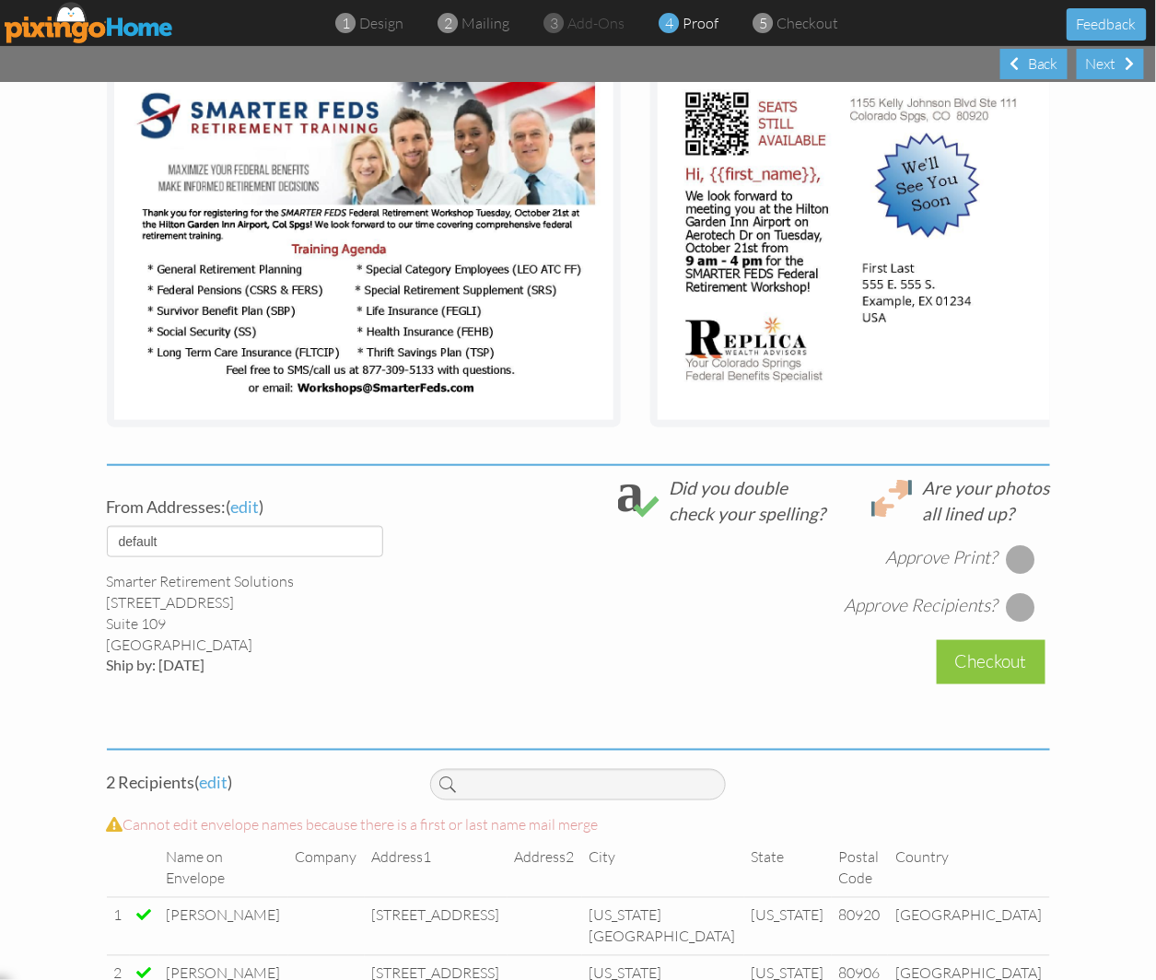
scroll to position [341, 0]
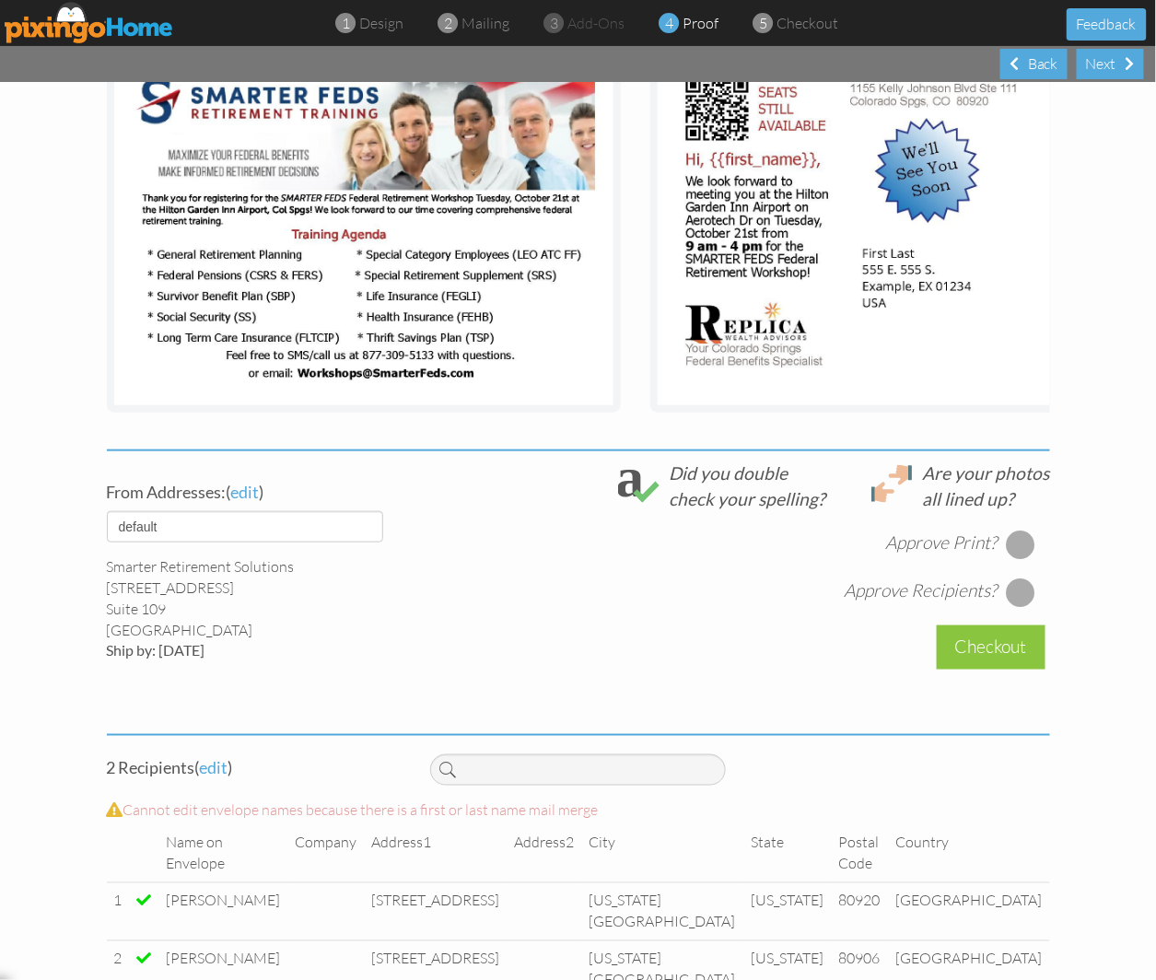
click at [230, 565] on div "From Addresses: ( edit ) default HOME DENVER Team AUSTIN Team COL SPGS team ORL…" at bounding box center [254, 561] width 323 height 201
click at [205, 535] on select "default HOME DENVER Team AUSTIN Team COL SPGS team ORLANDO Team Replica Wealth …" at bounding box center [245, 526] width 276 height 31
click at [107, 525] on select "default HOME DENVER Team AUSTIN Team COL SPGS team ORLANDO Team Replica Wealth …" at bounding box center [245, 526] width 276 height 31
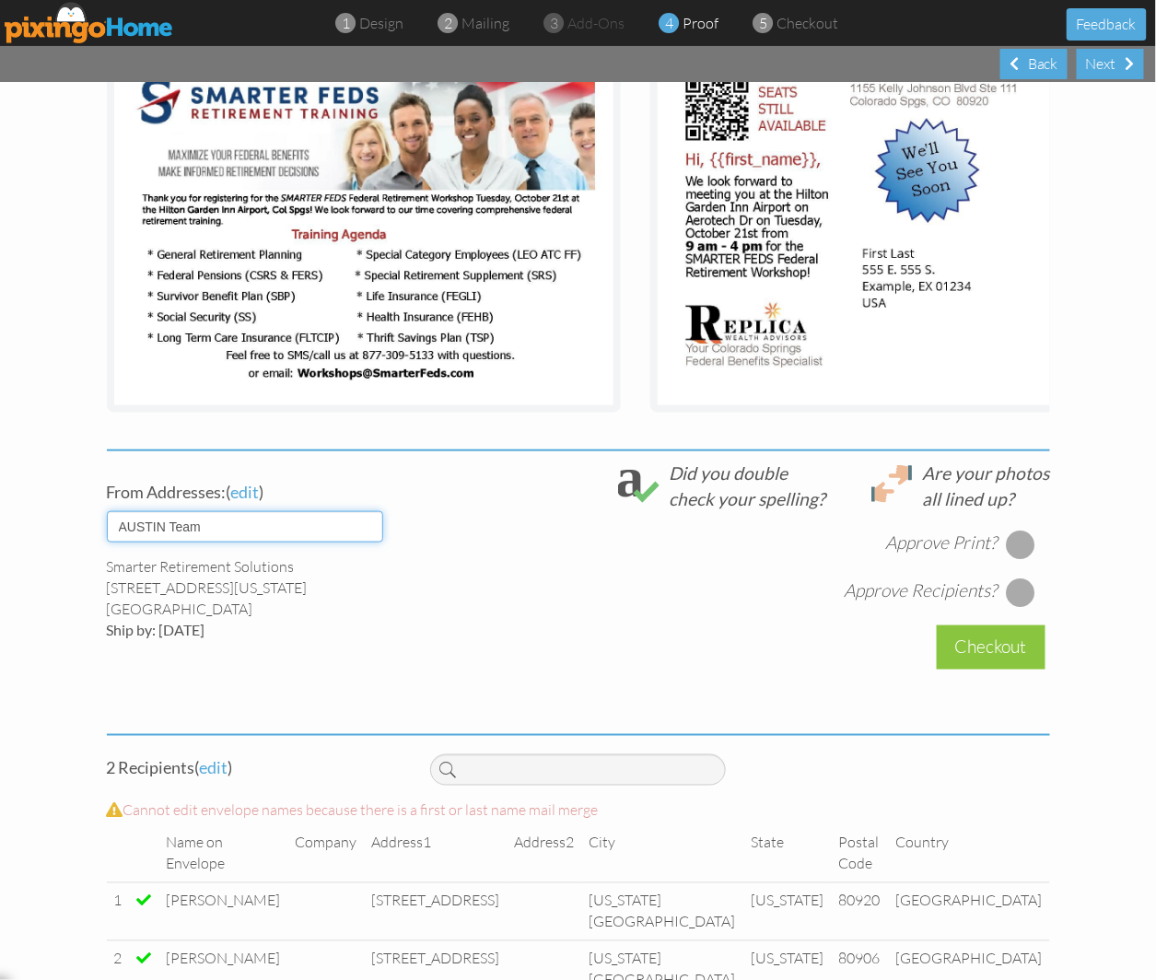
drag, startPoint x: 149, startPoint y: 533, endPoint x: 149, endPoint y: 551, distance: 18.4
click at [149, 533] on select "default HOME DENVER Team AUSTIN Team COL SPGS team ORLANDO Team Replica Wealth …" at bounding box center [245, 526] width 276 height 31
select select "object:17432"
click at [107, 525] on select "default HOME DENVER Team AUSTIN Team COL SPGS team ORLANDO Team Replica Wealth …" at bounding box center [245, 526] width 276 height 31
click at [1020, 559] on div at bounding box center [1020, 544] width 29 height 29
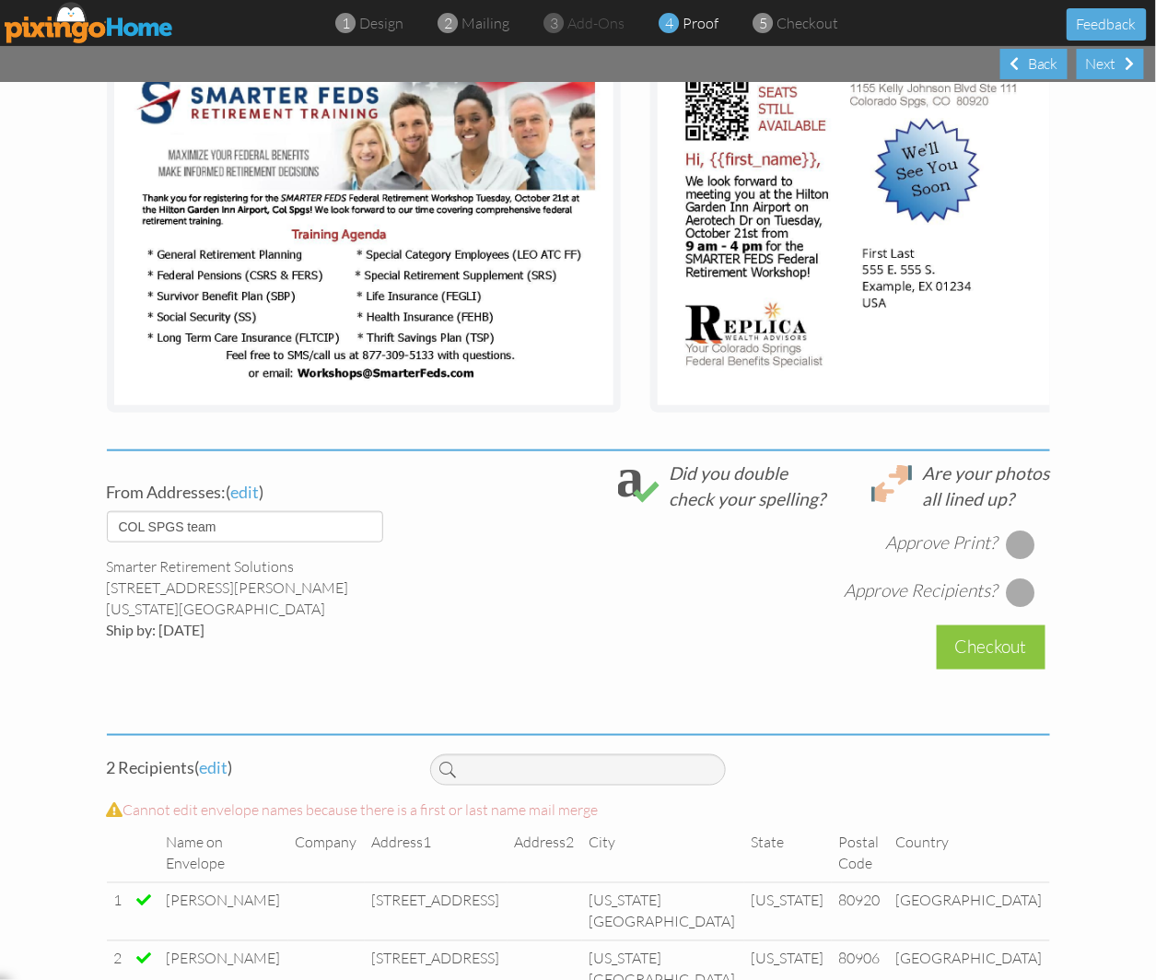
click at [1009, 607] on div at bounding box center [1020, 592] width 29 height 29
click at [1004, 655] on div "Checkout" at bounding box center [991, 647] width 109 height 43
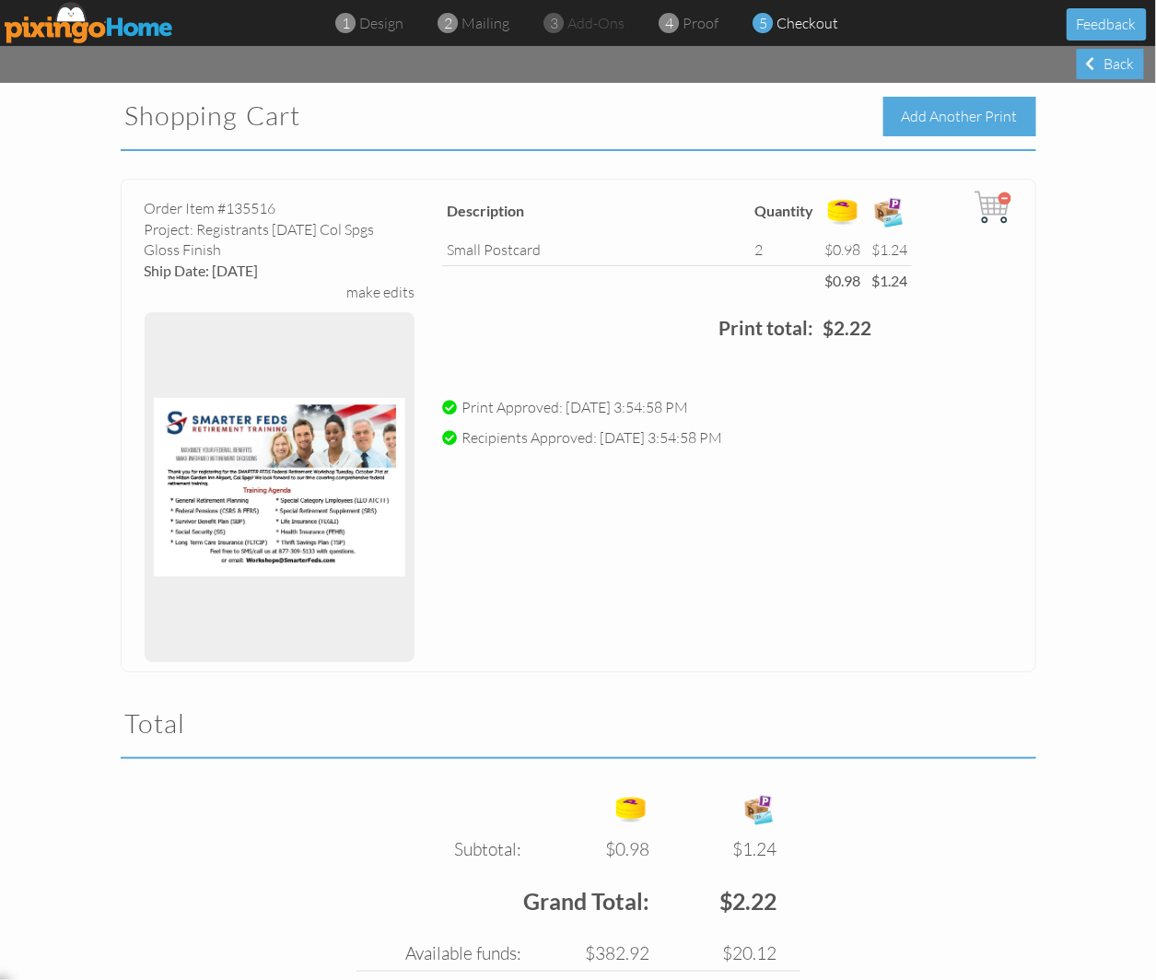
click at [954, 109] on div "Add Another Print" at bounding box center [960, 117] width 153 height 40
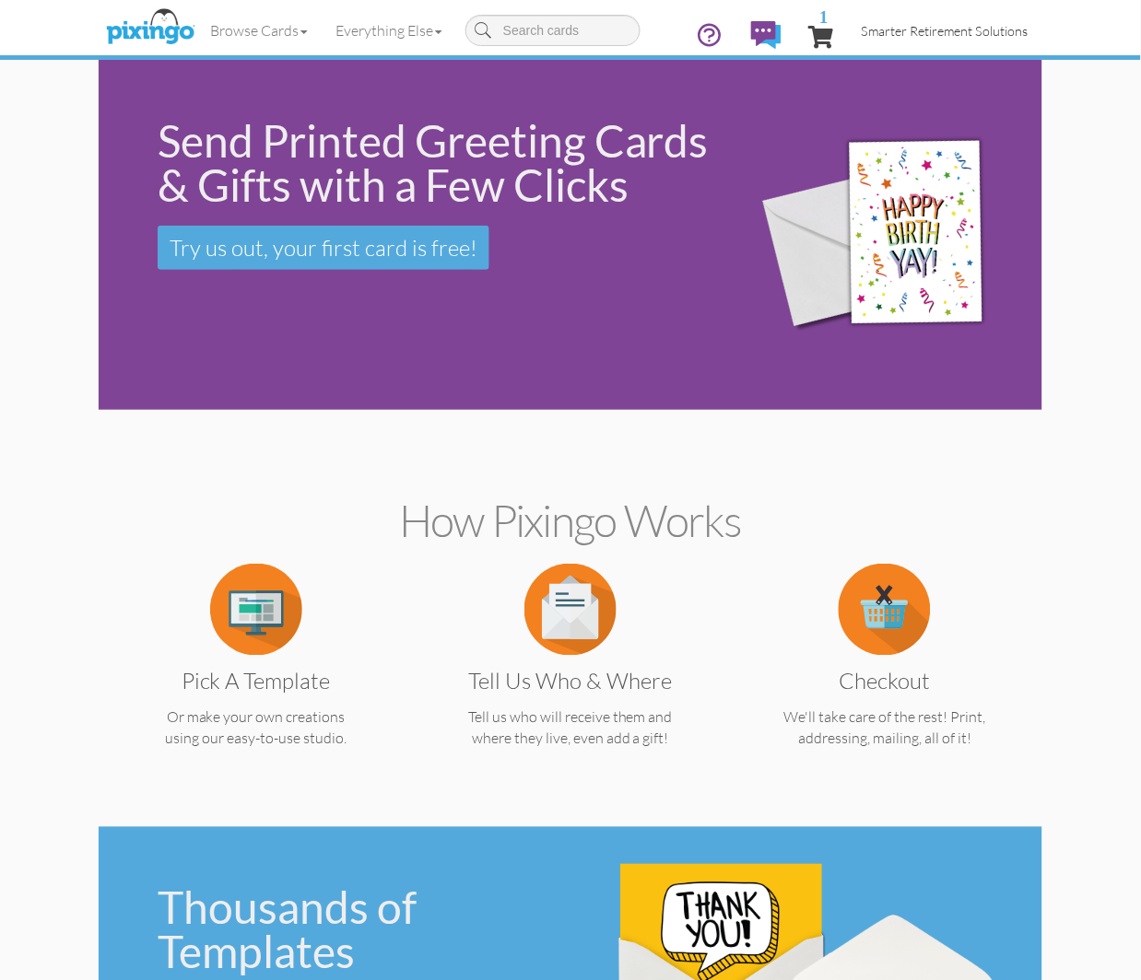
click at [906, 33] on span "Smarter Retirement Solutions" at bounding box center [944, 31] width 167 height 16
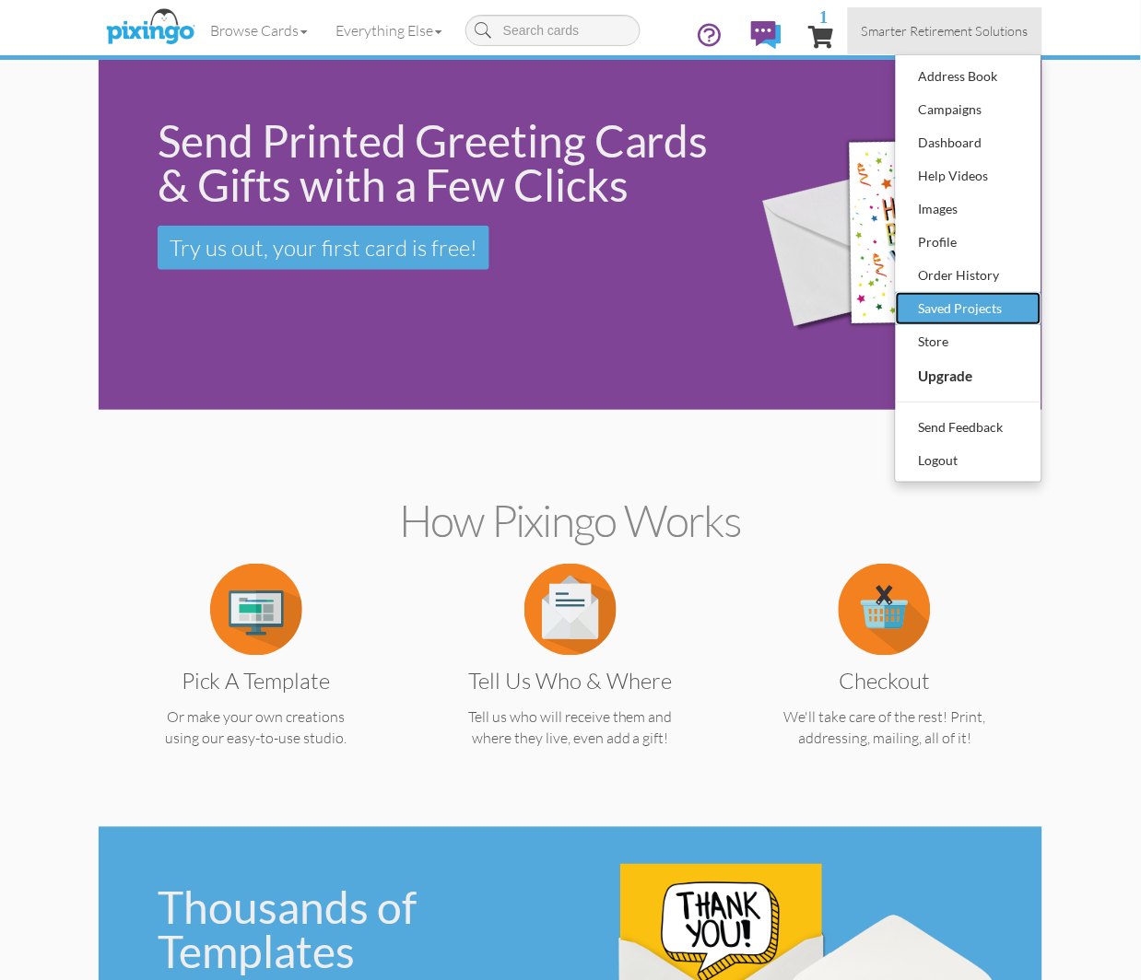
click at [941, 297] on div "Saved Projects" at bounding box center [968, 309] width 109 height 28
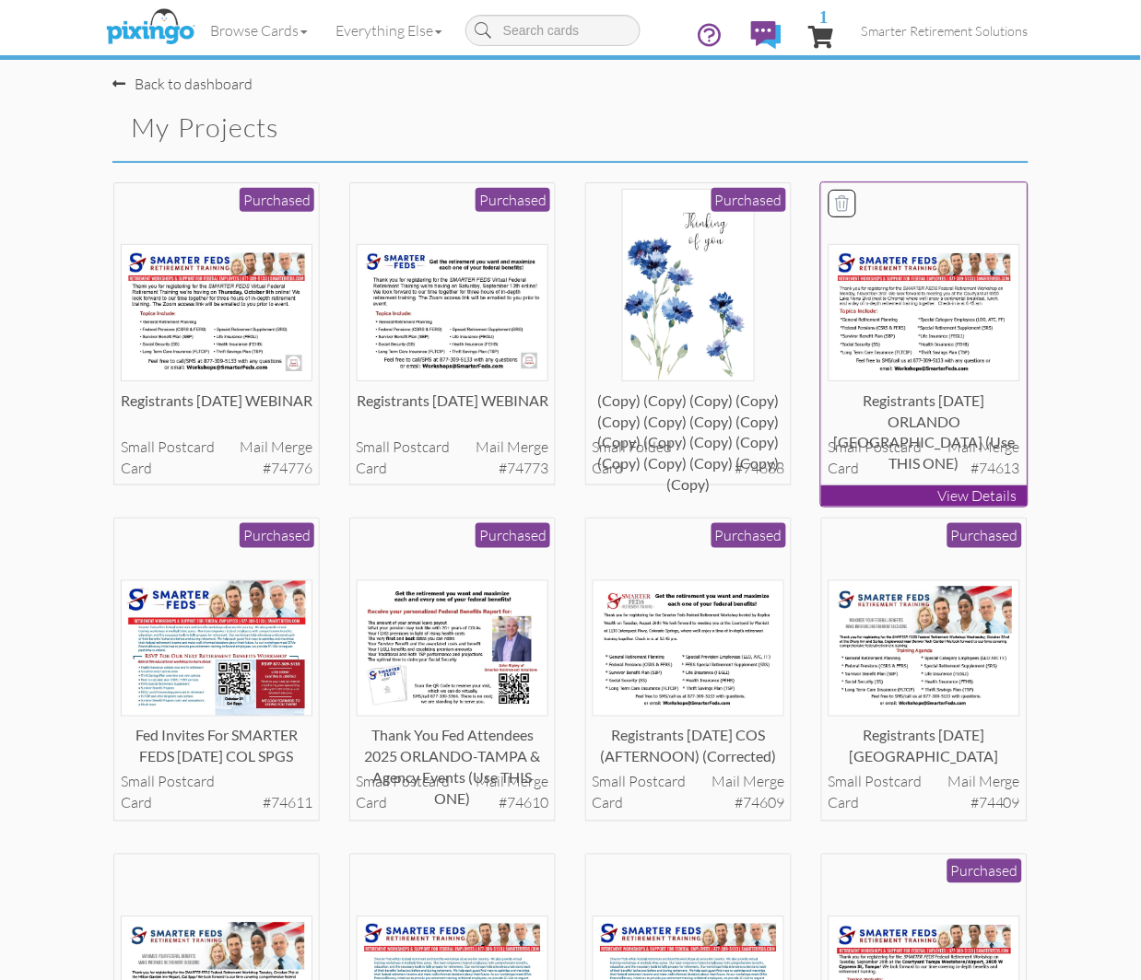
click at [915, 332] on img at bounding box center [924, 312] width 193 height 136
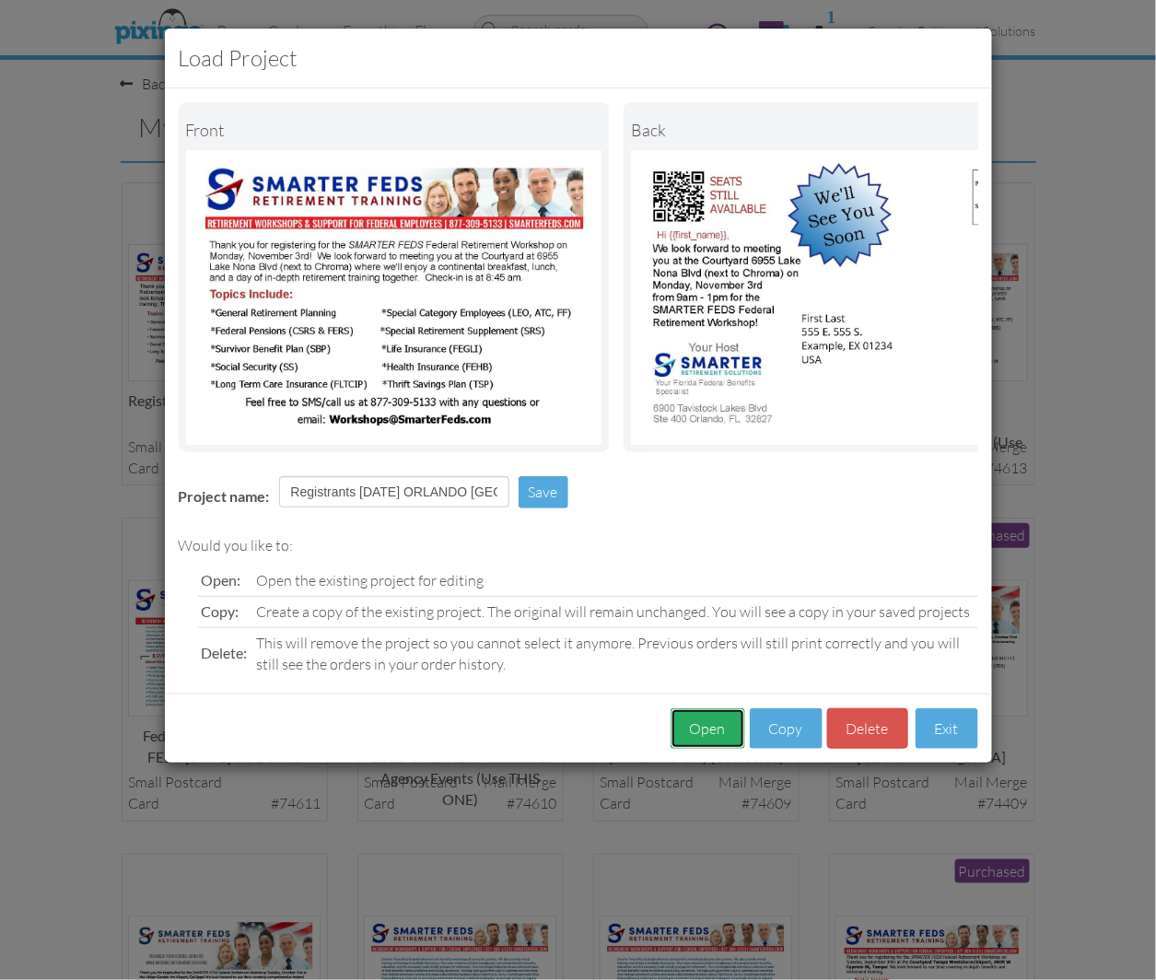
click at [720, 744] on button "Open" at bounding box center [708, 729] width 75 height 41
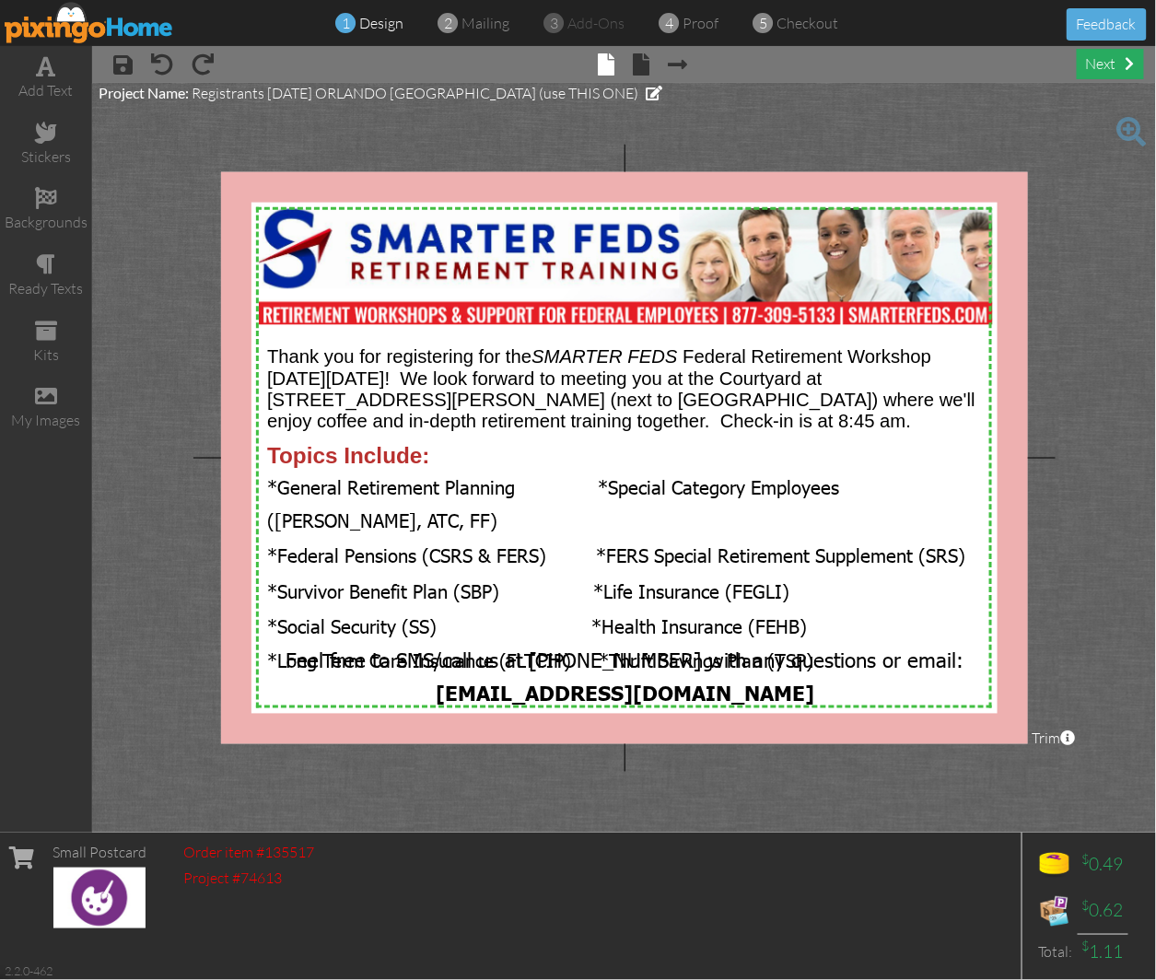
click at [1102, 70] on div "next" at bounding box center [1110, 64] width 67 height 30
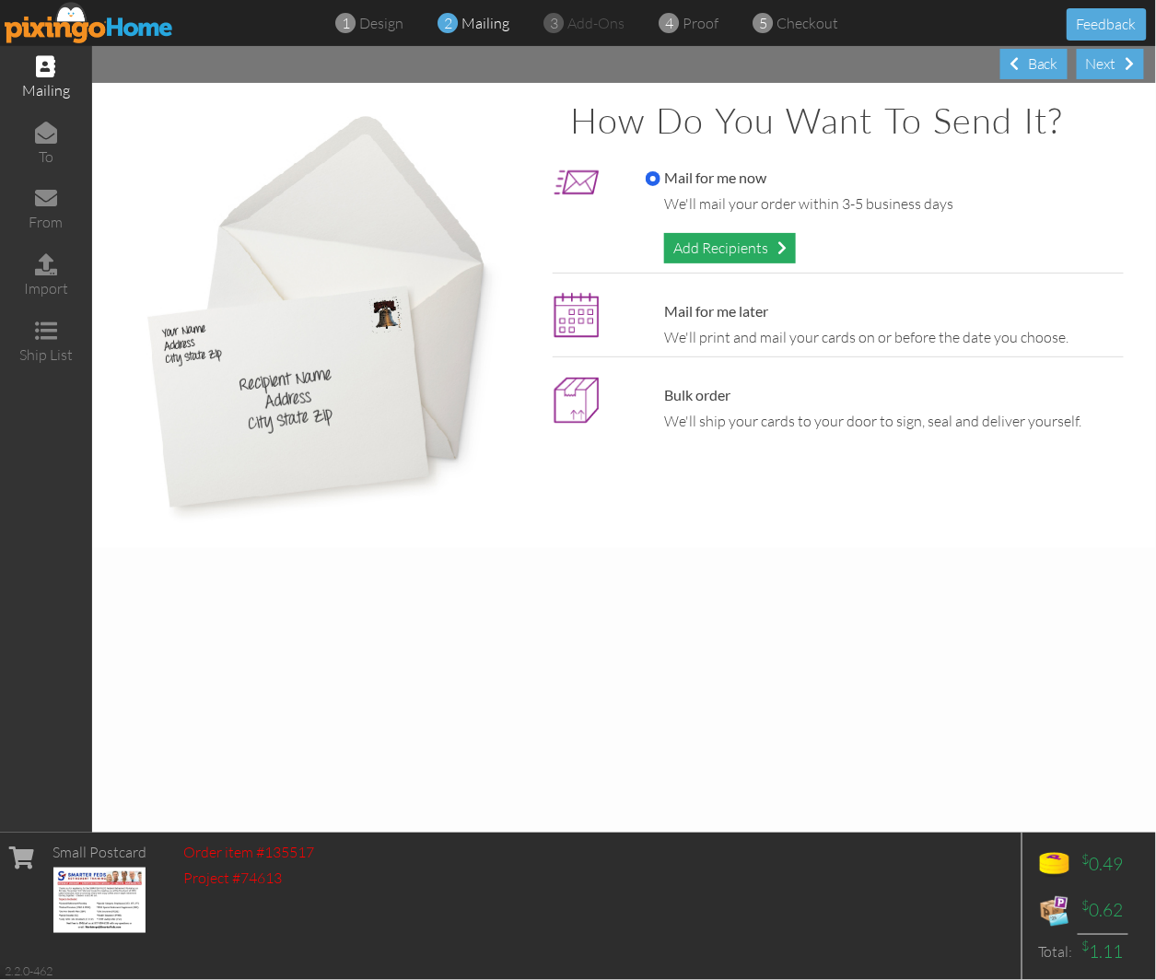
click at [716, 242] on div "Add Recipients" at bounding box center [730, 248] width 132 height 30
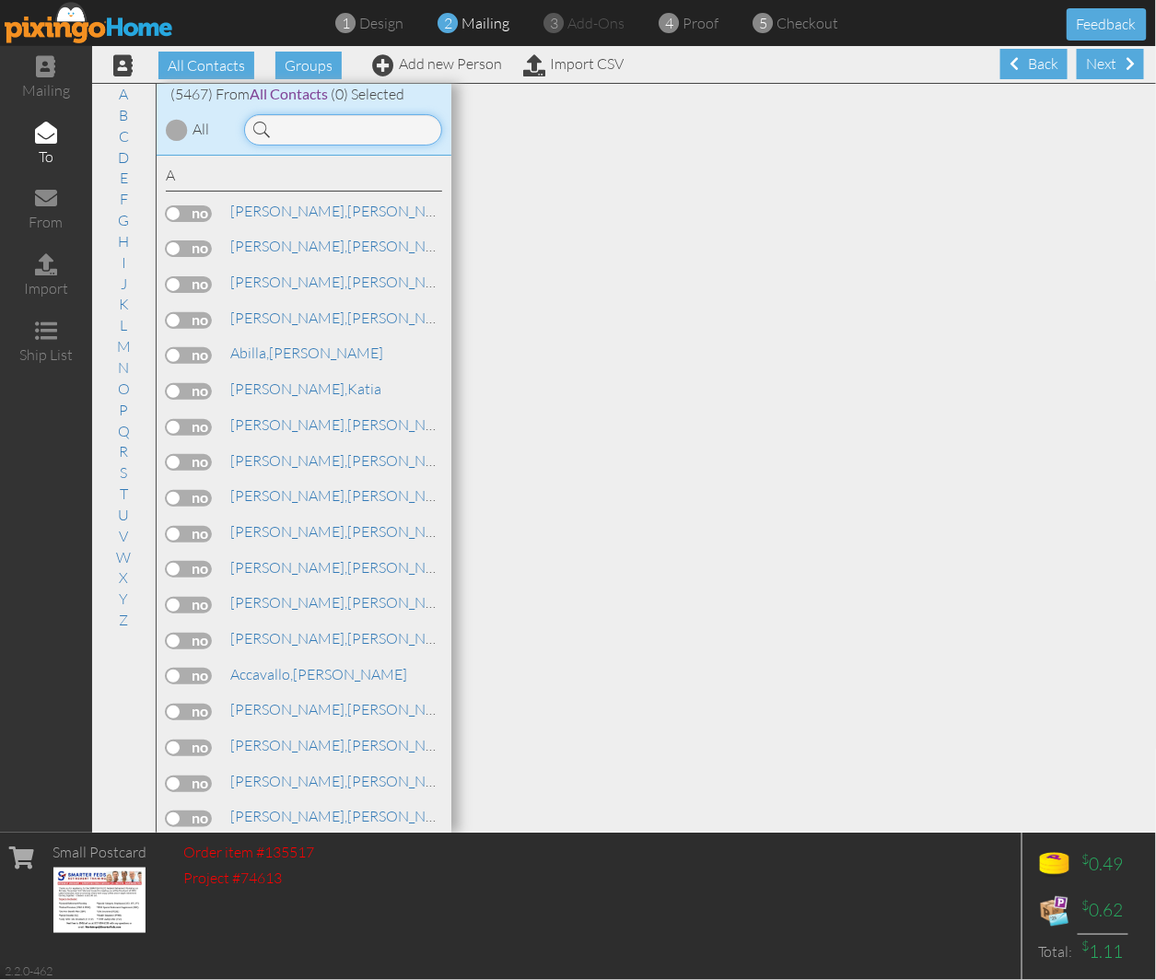
click at [301, 126] on input at bounding box center [343, 129] width 198 height 31
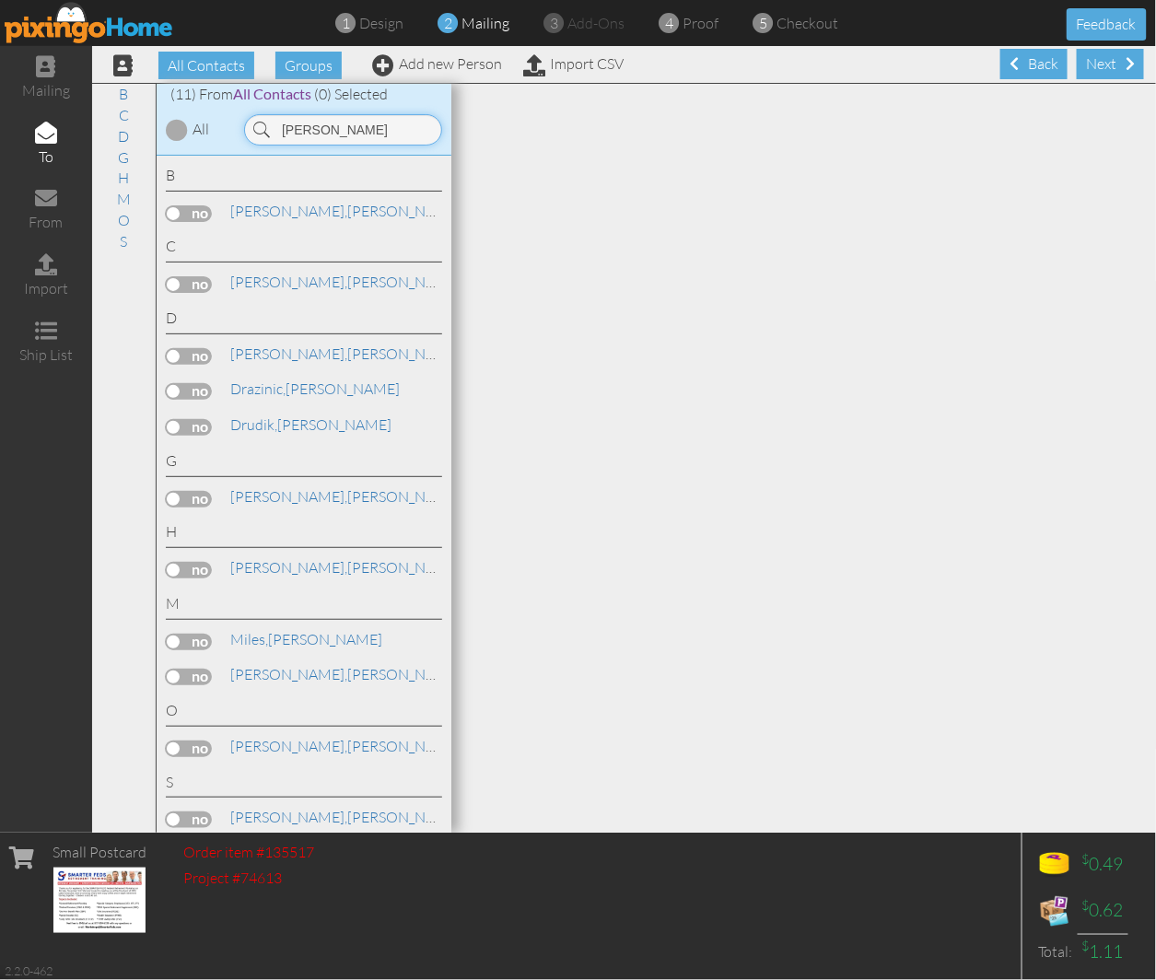
type input "carolyn"
click at [172, 573] on label at bounding box center [189, 570] width 46 height 17
click at [0, 0] on input "checkbox" at bounding box center [0, 0] width 0 height 0
click at [1126, 70] on span at bounding box center [1130, 63] width 9 height 15
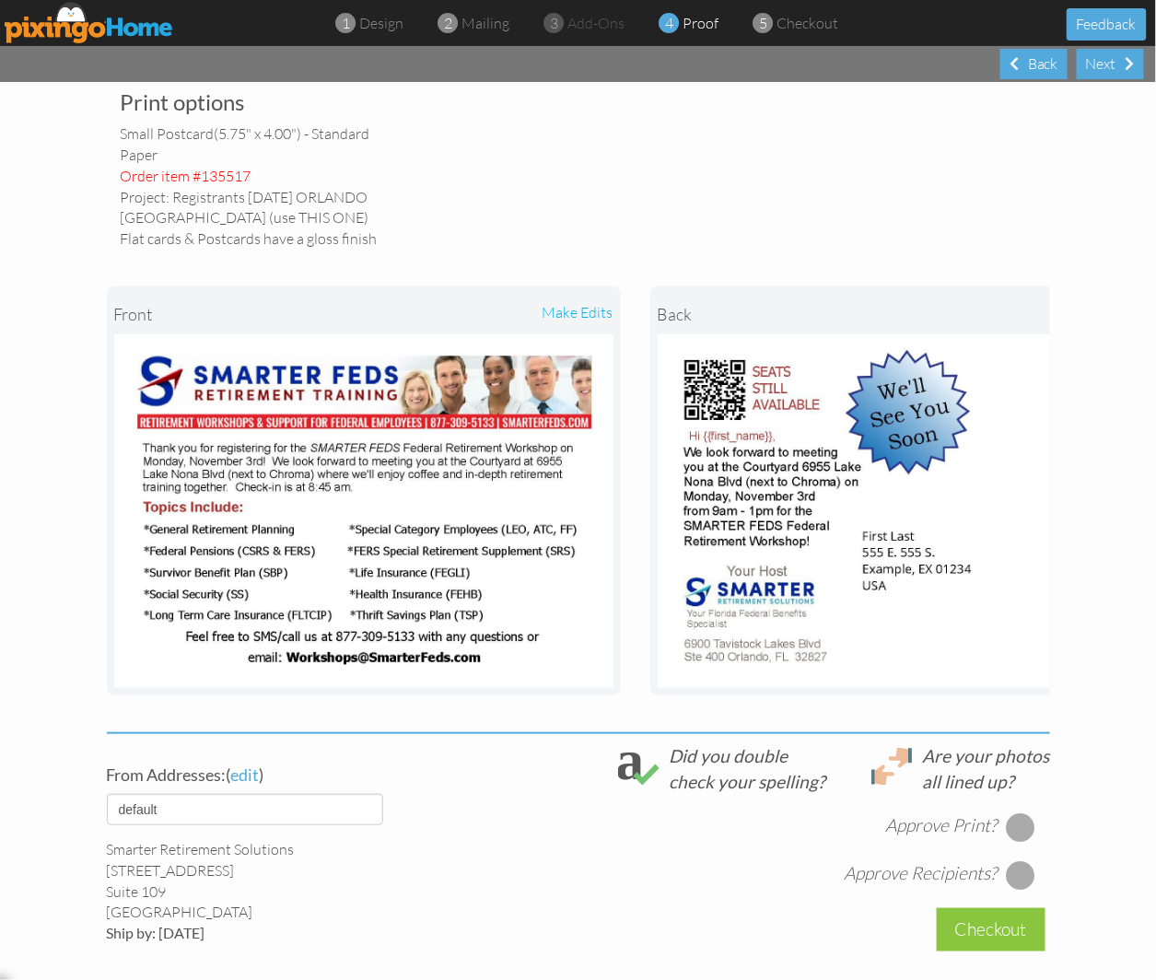
scroll to position [273, 0]
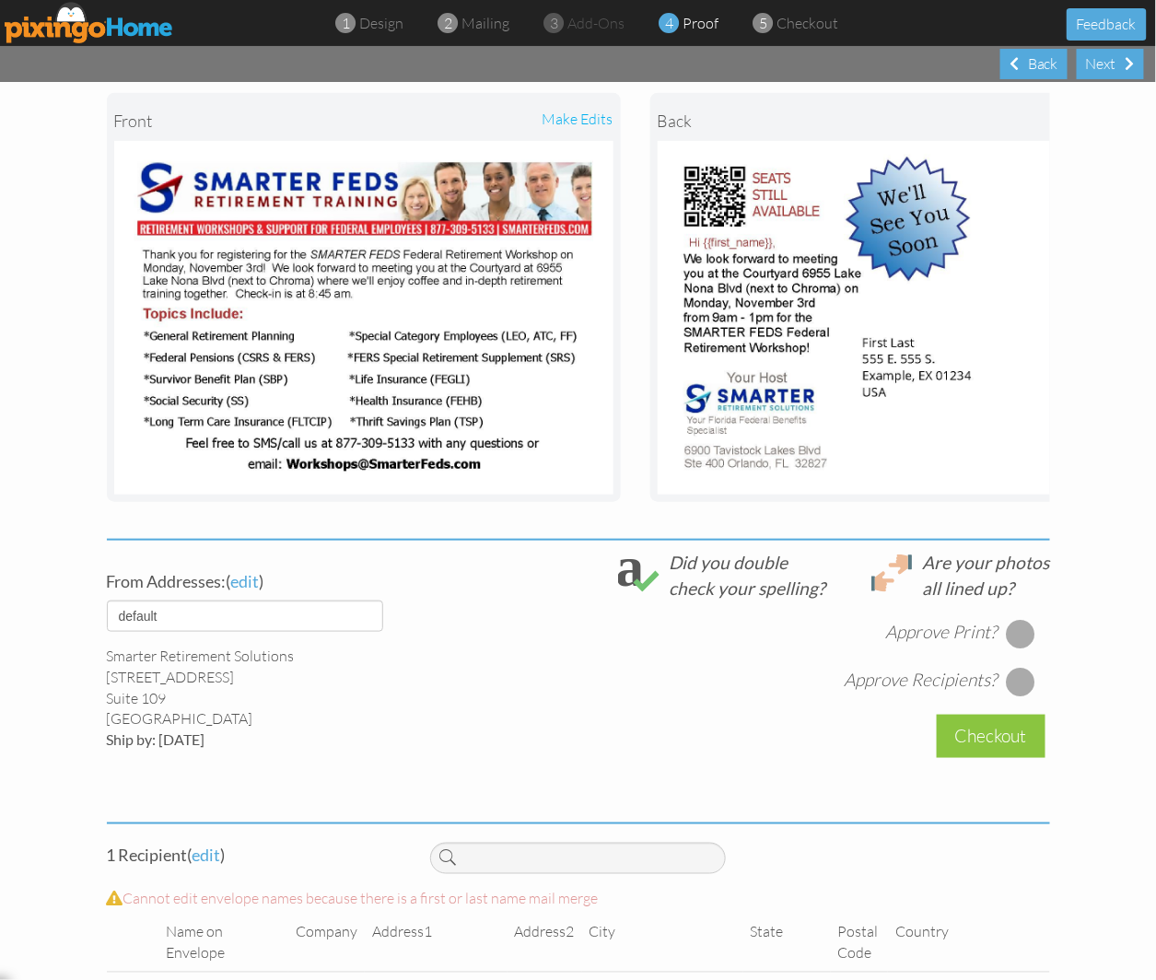
click at [1006, 645] on div at bounding box center [1020, 633] width 29 height 29
click at [1027, 697] on div at bounding box center [1020, 681] width 29 height 29
click at [256, 625] on select "default HOME DENVER Team AUSTIN Team COL SPGS team ORLANDO Team Replica Wealth …" at bounding box center [245, 616] width 276 height 31
select select "object:30121"
click at [107, 614] on select "default HOME DENVER Team AUSTIN Team COL SPGS team ORLANDO Team Replica Wealth …" at bounding box center [245, 616] width 276 height 31
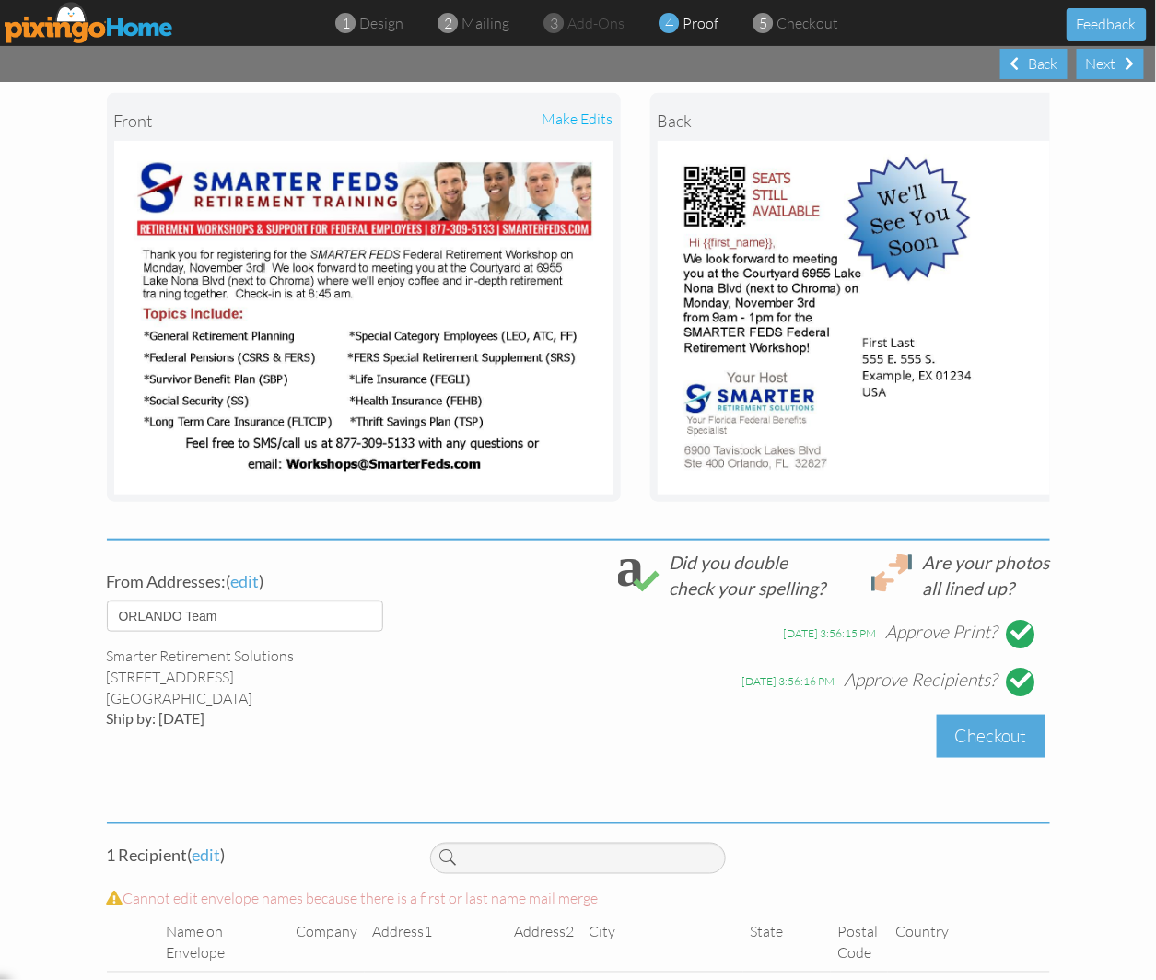
click at [978, 748] on div "Checkout" at bounding box center [991, 736] width 109 height 43
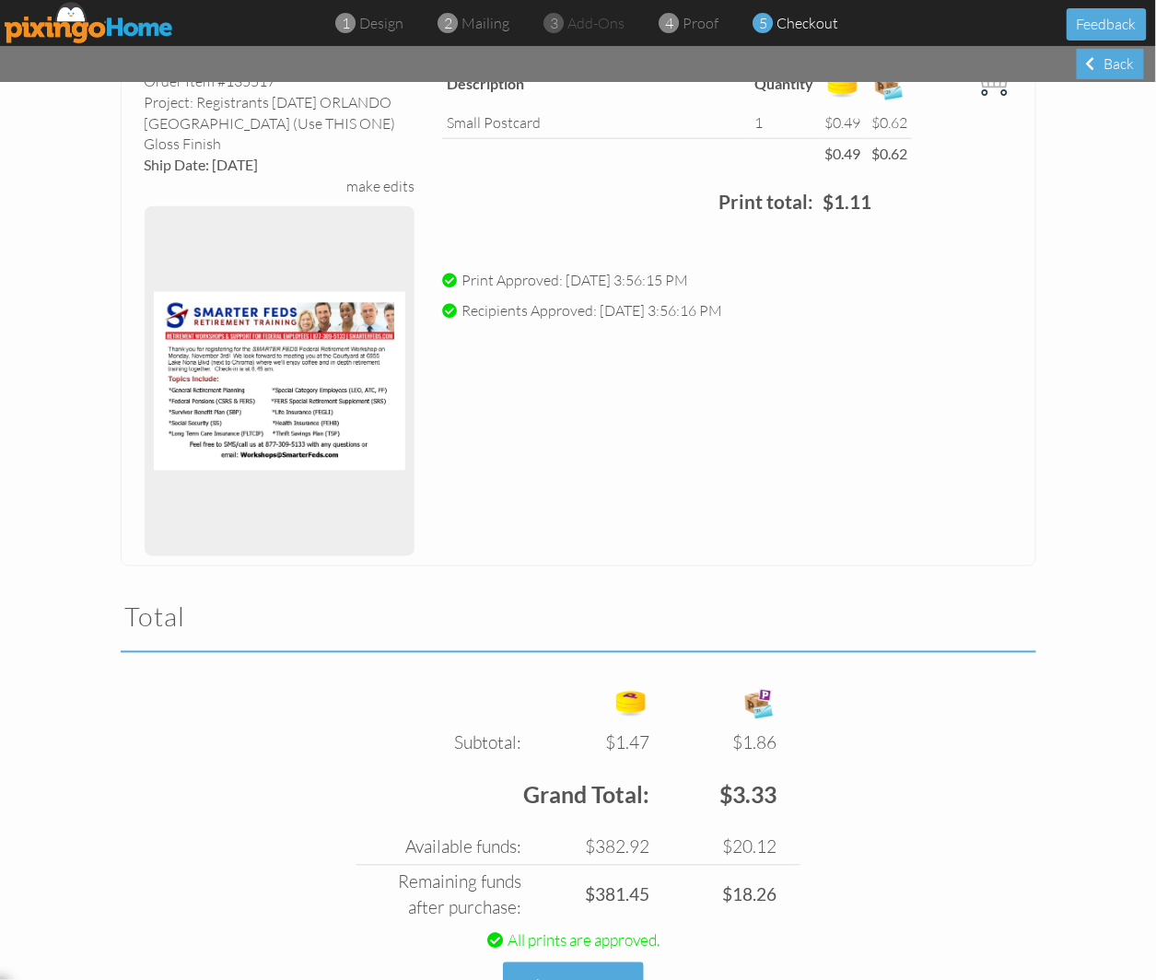
scroll to position [721, 0]
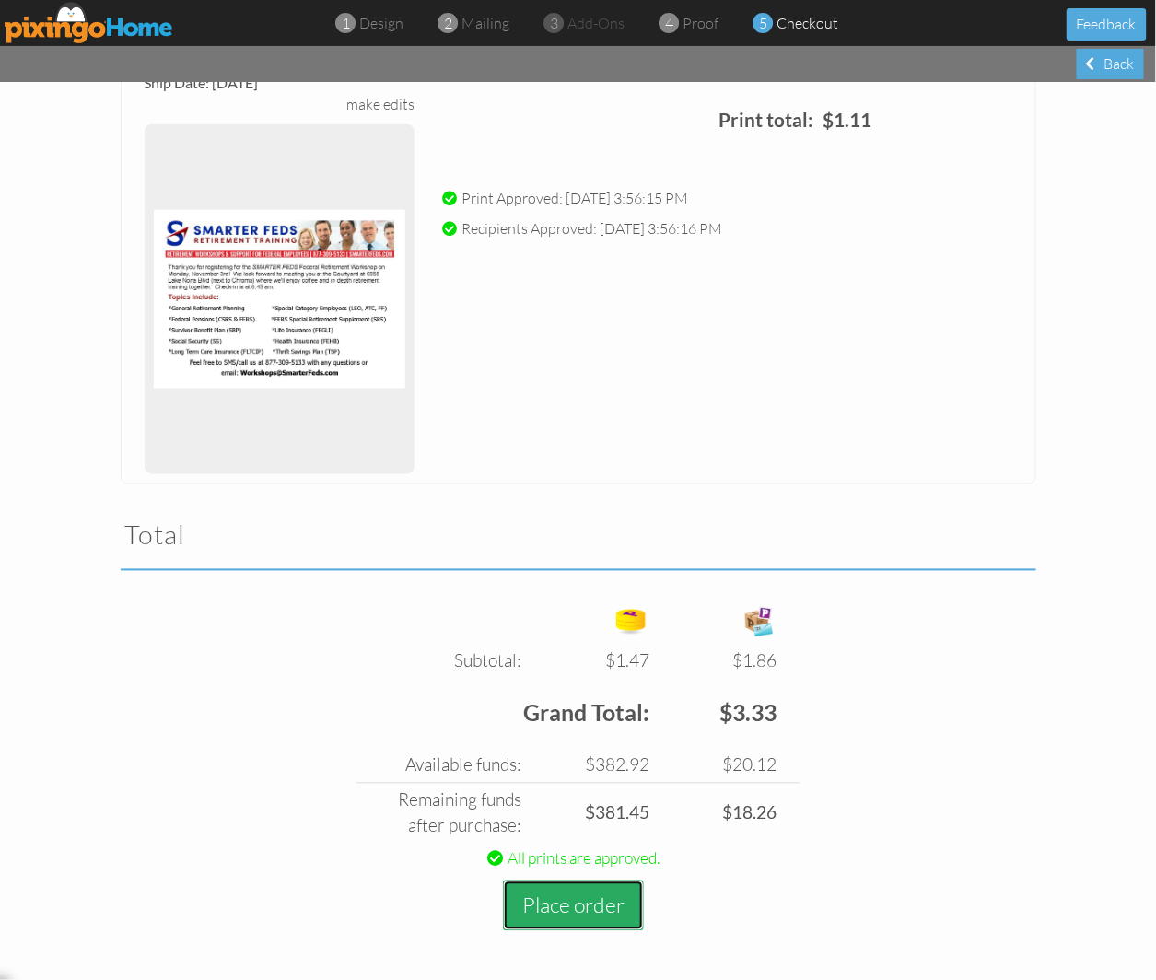
click at [523, 898] on button "Place order" at bounding box center [573, 906] width 141 height 51
